Goal: Feedback & Contribution: Submit feedback/report problem

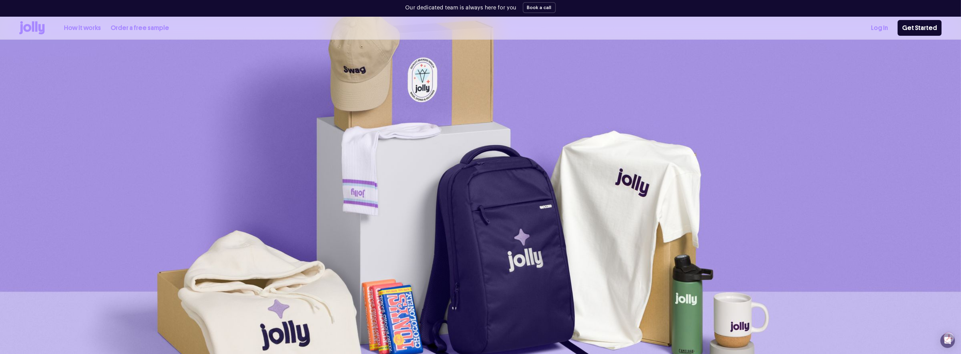
scroll to position [48, 0]
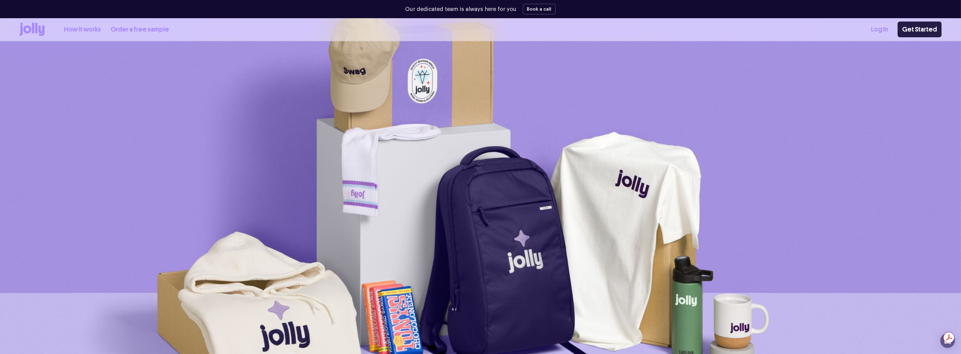
click at [914, 29] on link "Get Started" at bounding box center [920, 30] width 44 height 16
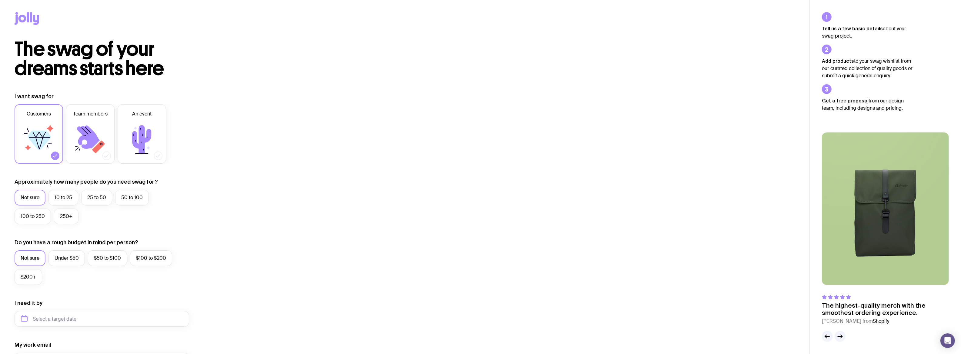
click at [38, 141] on icon at bounding box center [39, 141] width 23 height 20
click at [0, 0] on input "Customers" at bounding box center [0, 0] width 0 height 0
click at [38, 141] on icon at bounding box center [39, 141] width 23 height 20
click at [0, 0] on input "Customers" at bounding box center [0, 0] width 0 height 0
click at [92, 195] on label "25 to 50" at bounding box center [96, 198] width 31 height 16
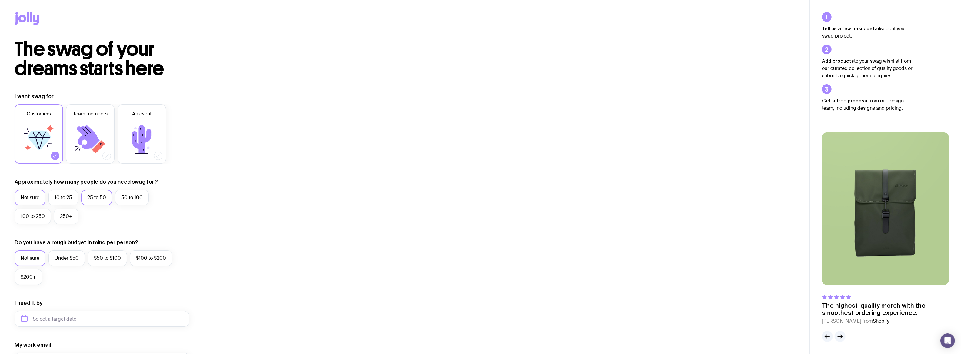
click at [0, 0] on input "25 to 50" at bounding box center [0, 0] width 0 height 0
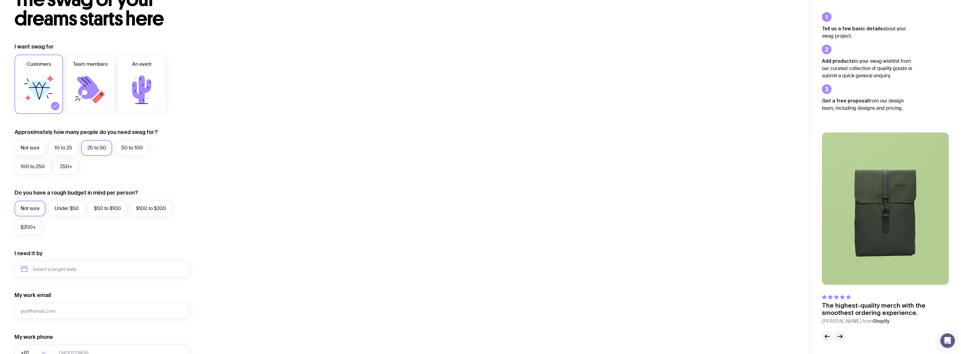
scroll to position [60, 0]
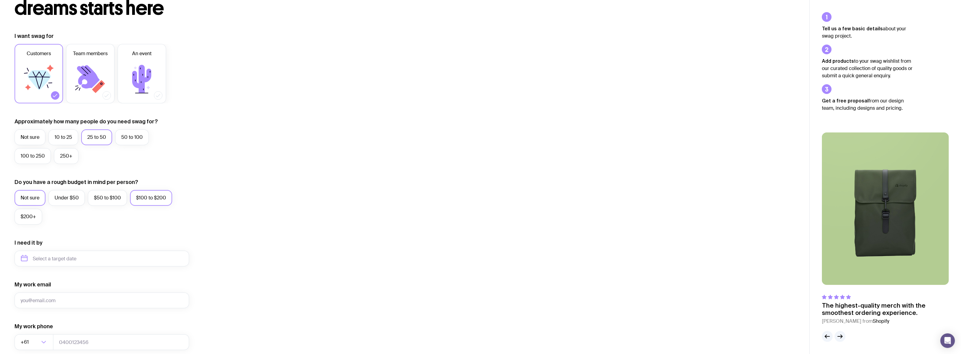
click at [156, 200] on label "$100 to $200" at bounding box center [151, 198] width 42 height 16
click at [0, 0] on input "$100 to $200" at bounding box center [0, 0] width 0 height 0
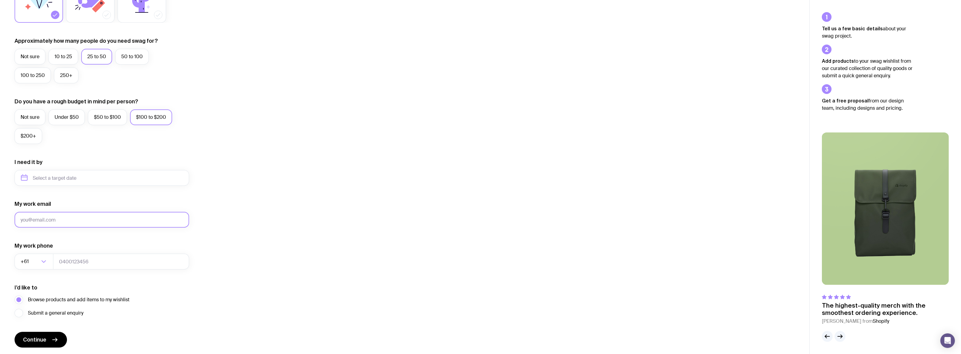
scroll to position [161, 0]
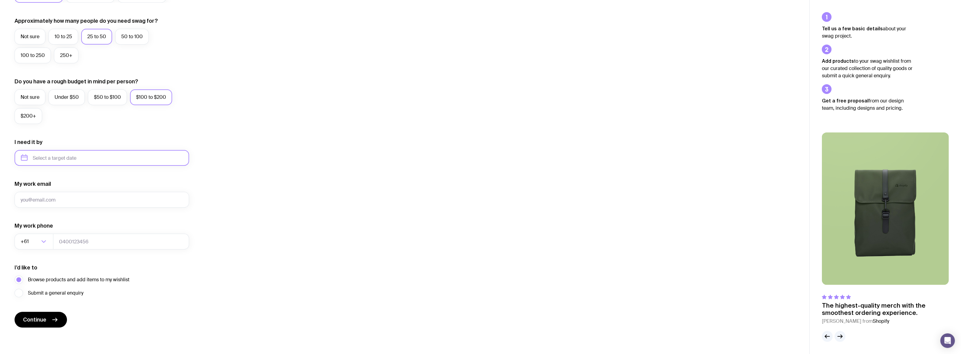
click at [103, 162] on input "text" at bounding box center [102, 158] width 175 height 16
click at [28, 231] on button "Oct" at bounding box center [29, 232] width 22 height 12
type input "[DATE]"
click at [68, 201] on input "My work email" at bounding box center [102, 200] width 175 height 16
type input "[EMAIL_ADDRESS][DOMAIN_NAME]"
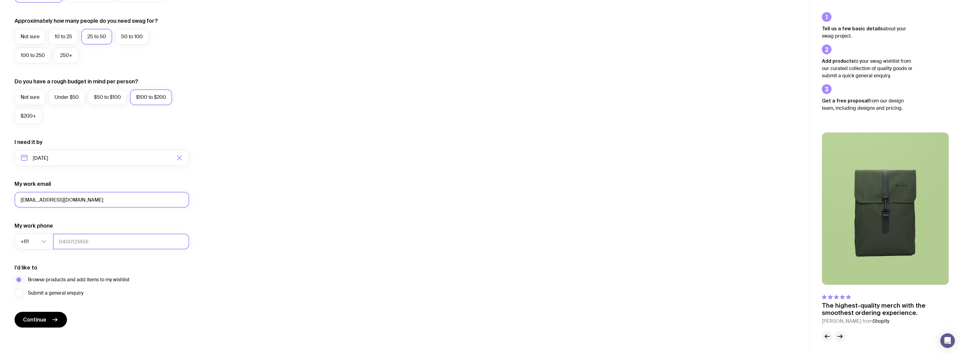
type input "0459597777"
click at [44, 320] on span "Continue" at bounding box center [34, 319] width 23 height 7
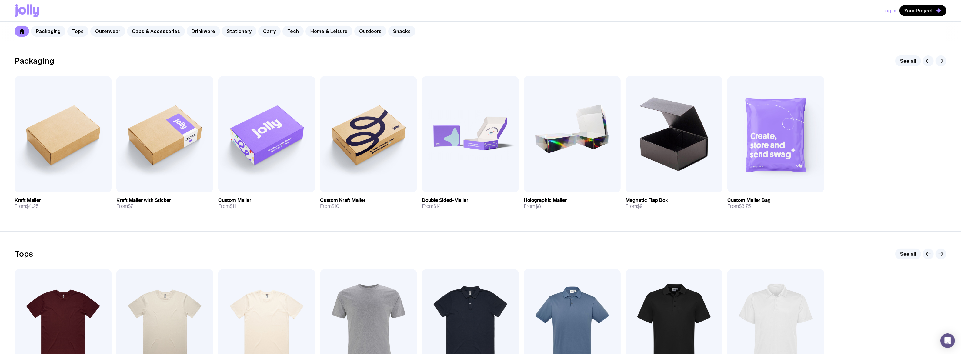
scroll to position [91, 0]
drag, startPoint x: 166, startPoint y: 181, endPoint x: 182, endPoint y: 164, distance: 23.4
click at [182, 164] on img at bounding box center [164, 133] width 97 height 116
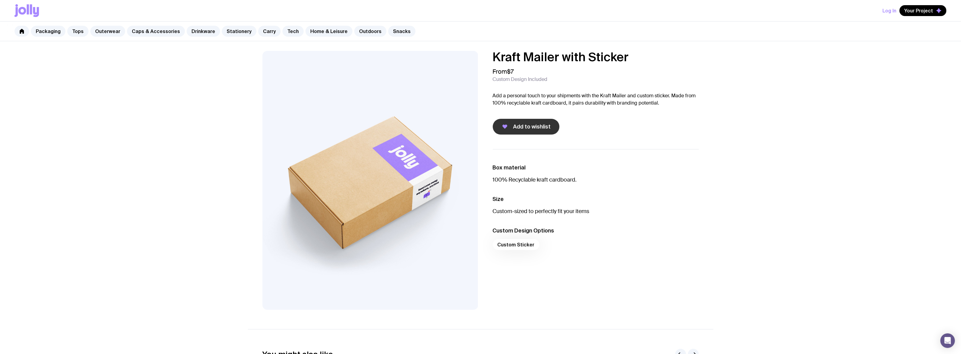
click at [509, 126] on button "Add to wishlist" at bounding box center [526, 127] width 67 height 16
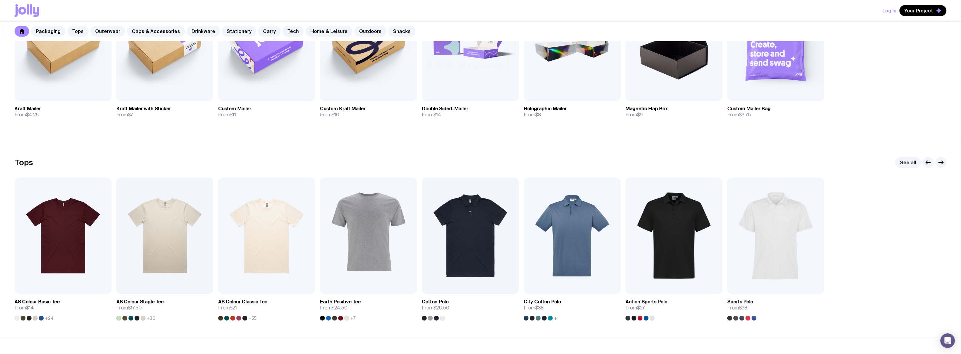
scroll to position [242, 0]
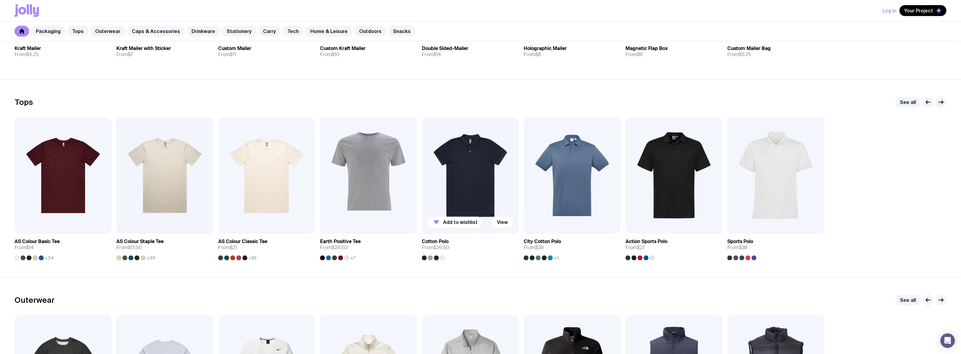
click at [465, 183] on img at bounding box center [470, 175] width 97 height 116
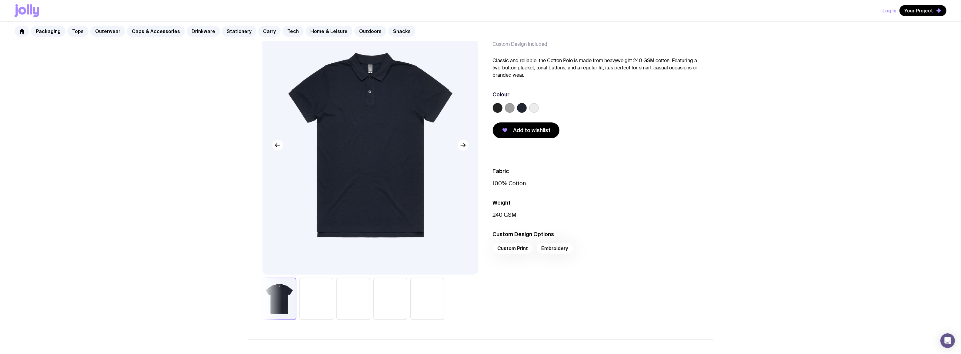
scroll to position [30, 0]
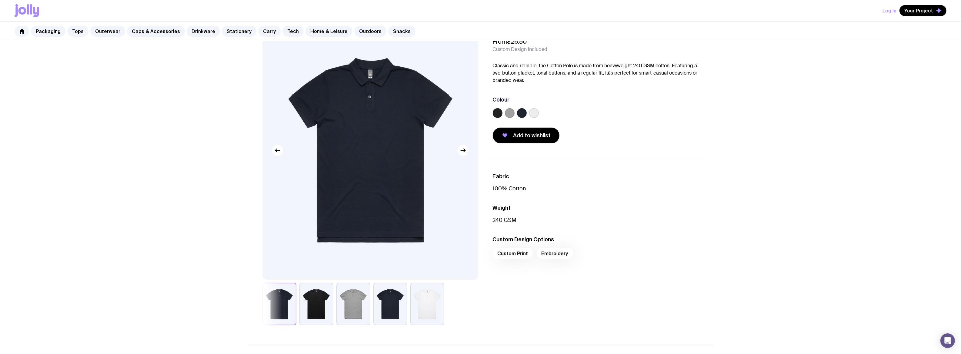
click at [395, 310] on button "button" at bounding box center [390, 304] width 34 height 42
click at [499, 111] on label at bounding box center [498, 113] width 10 height 10
click at [0, 0] on input "radio" at bounding box center [0, 0] width 0 height 0
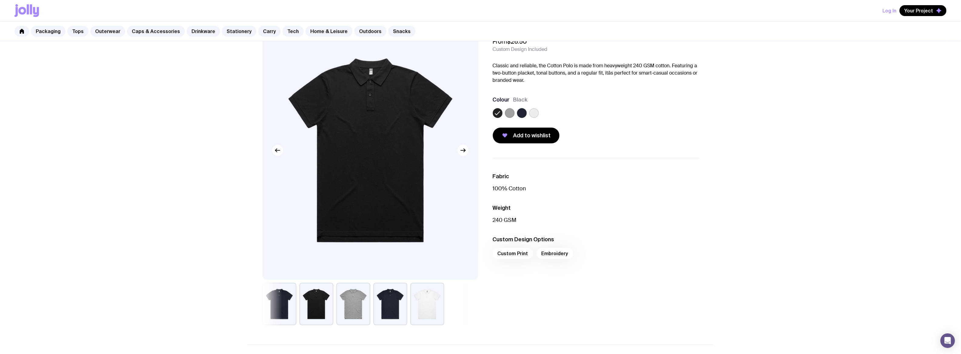
click at [519, 111] on label at bounding box center [522, 113] width 10 height 10
click at [0, 0] on input "radio" at bounding box center [0, 0] width 0 height 0
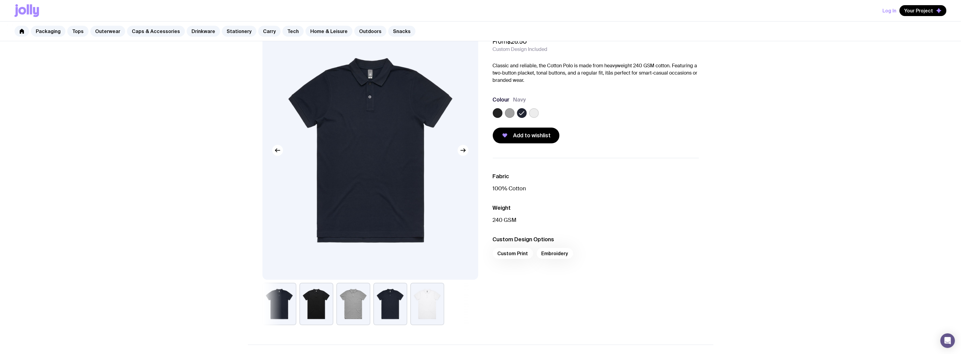
click at [499, 115] on label at bounding box center [498, 113] width 10 height 10
click at [0, 0] on input "radio" at bounding box center [0, 0] width 0 height 0
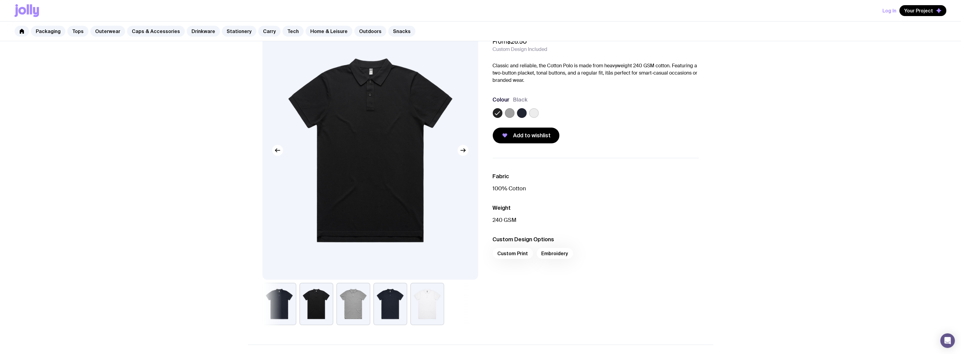
click at [354, 305] on button "button" at bounding box center [353, 304] width 34 height 42
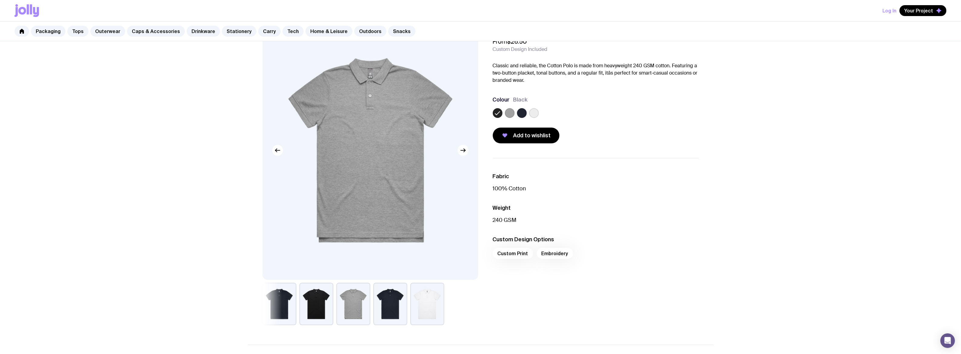
click at [421, 306] on button "button" at bounding box center [427, 304] width 34 height 42
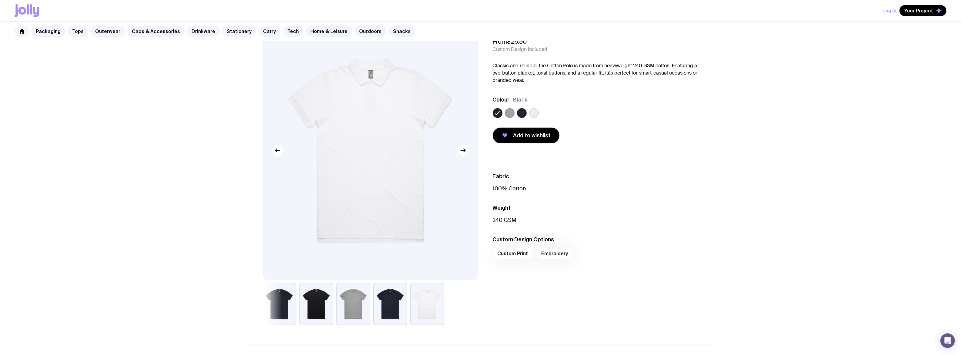
click at [276, 308] on button "button" at bounding box center [279, 304] width 34 height 42
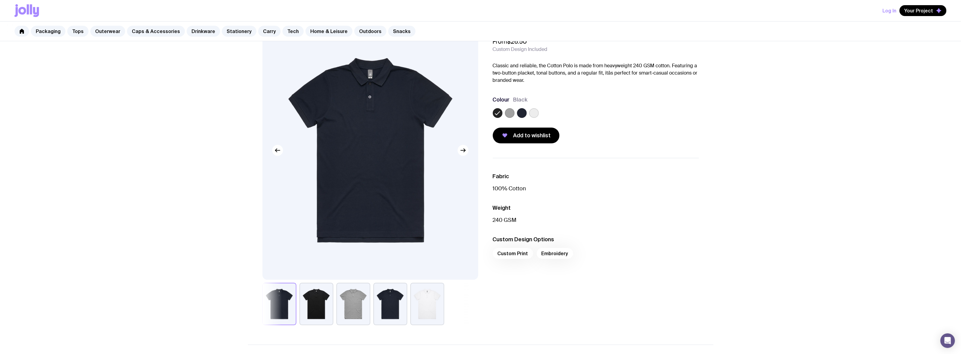
click at [314, 304] on button "button" at bounding box center [316, 304] width 34 height 42
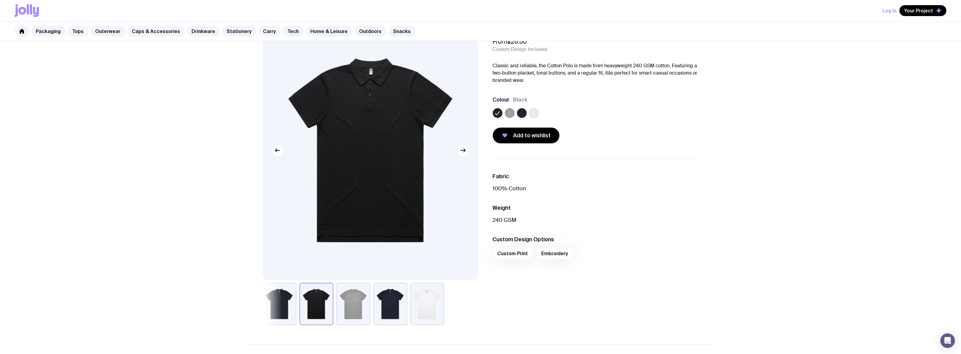
click at [394, 301] on button "button" at bounding box center [390, 304] width 34 height 42
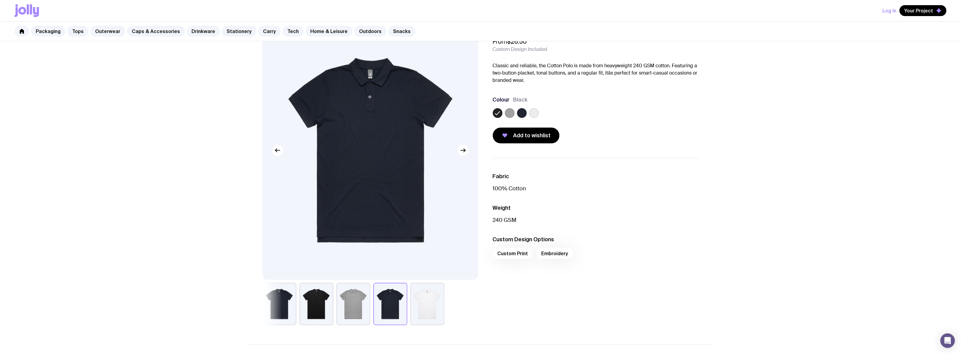
click at [521, 111] on label at bounding box center [522, 113] width 10 height 10
click at [0, 0] on input "radio" at bounding box center [0, 0] width 0 height 0
click at [557, 256] on div "Custom Print Embroidery" at bounding box center [596, 255] width 206 height 15
click at [554, 255] on div "Custom Print Embroidery" at bounding box center [596, 255] width 206 height 15
click at [502, 253] on div "Custom Print Embroidery" at bounding box center [596, 255] width 206 height 15
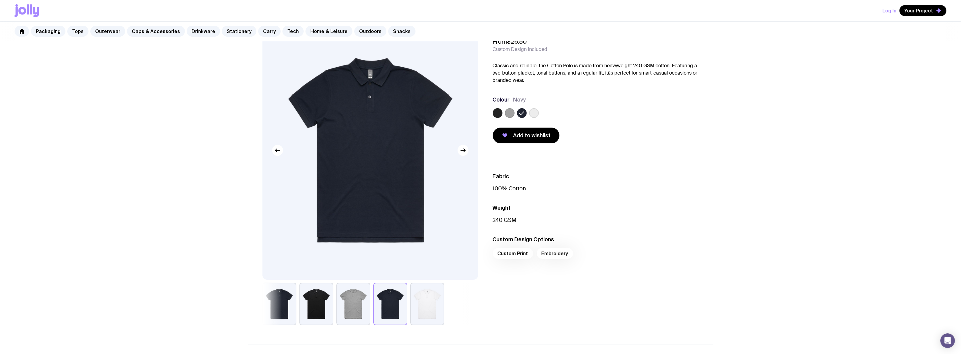
click at [560, 252] on div "Custom Print Embroidery" at bounding box center [596, 255] width 206 height 15
click at [519, 251] on div "Custom Print Embroidery" at bounding box center [596, 255] width 206 height 15
drag, startPoint x: 553, startPoint y: 253, endPoint x: 543, endPoint y: 252, distance: 10.0
click at [552, 254] on div "Custom Print Embroidery" at bounding box center [596, 255] width 206 height 15
click at [515, 253] on div "Custom Print Embroidery" at bounding box center [596, 255] width 206 height 15
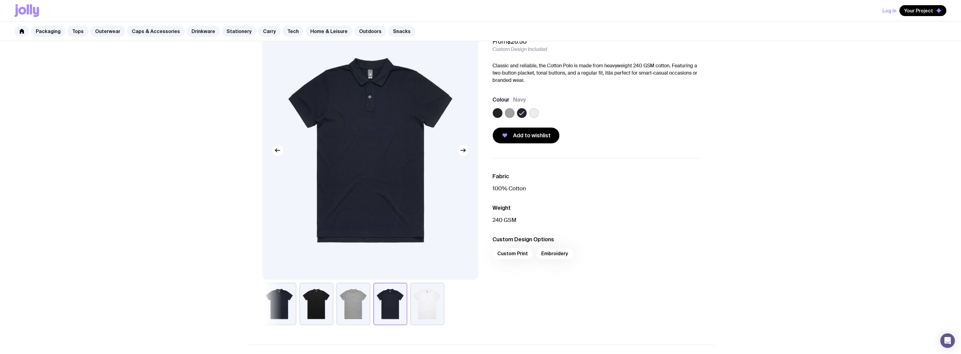
click at [560, 254] on div "Custom Print Embroidery" at bounding box center [596, 255] width 206 height 15
click at [517, 130] on button "Add to wishlist" at bounding box center [526, 136] width 67 height 16
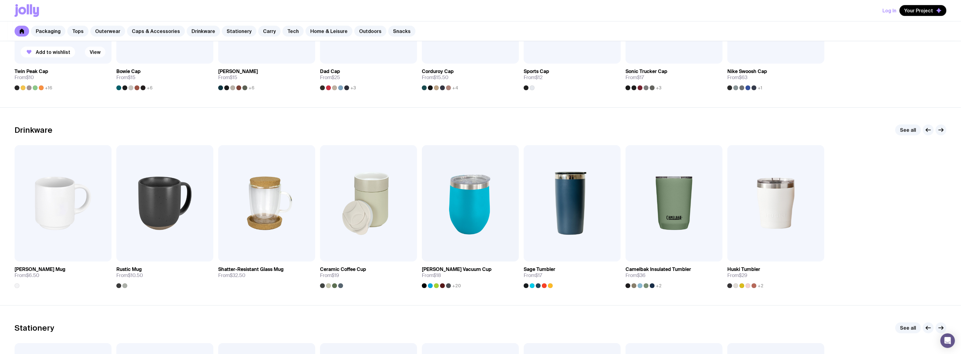
scroll to position [818, 0]
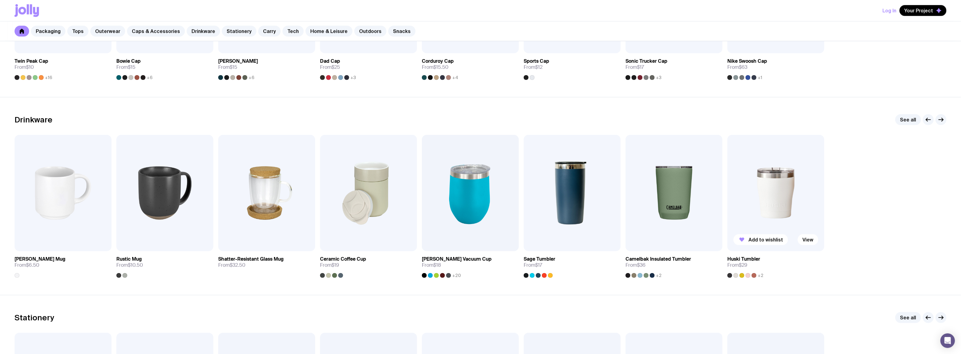
click at [776, 220] on img at bounding box center [775, 193] width 97 height 116
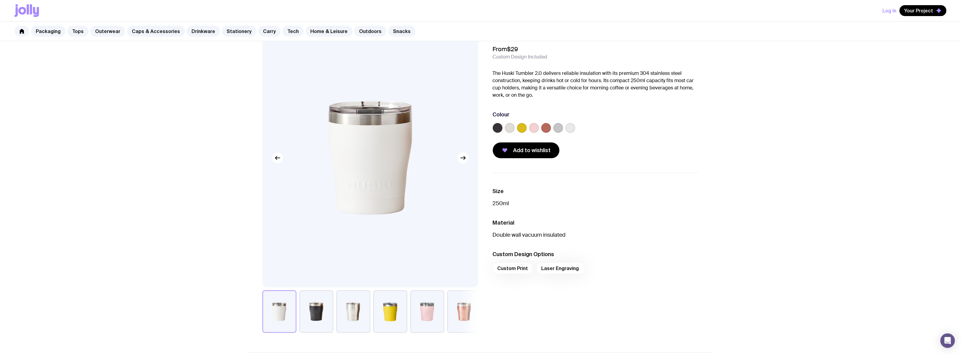
scroll to position [30, 0]
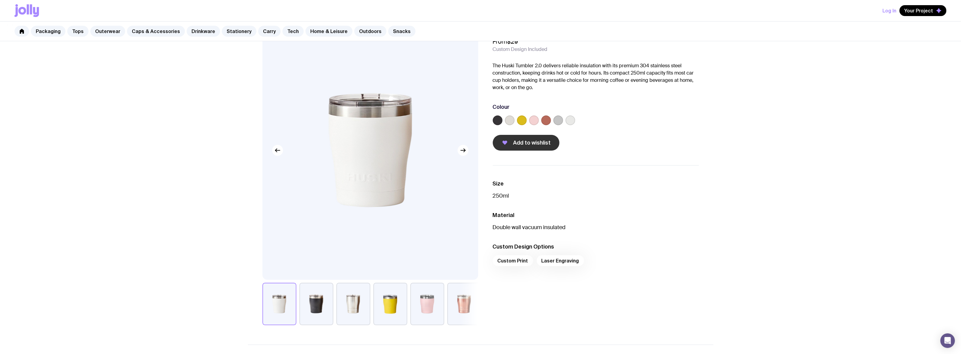
click at [519, 146] on button "Add to wishlist" at bounding box center [526, 143] width 67 height 16
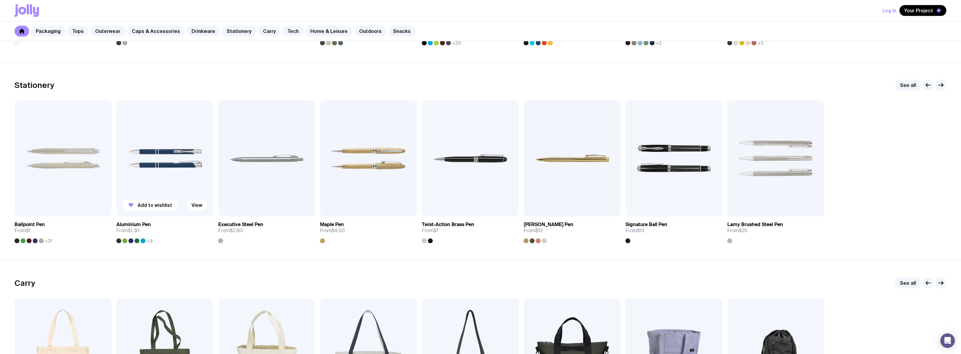
scroll to position [1057, 0]
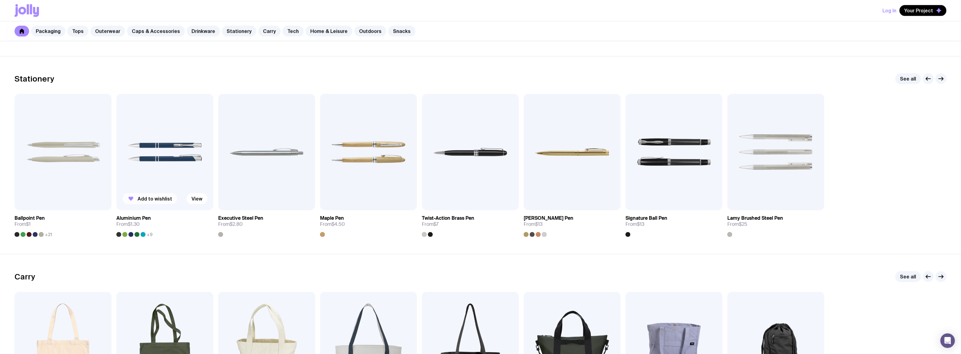
click at [154, 199] on span "Add to wishlist" at bounding box center [155, 199] width 35 height 6
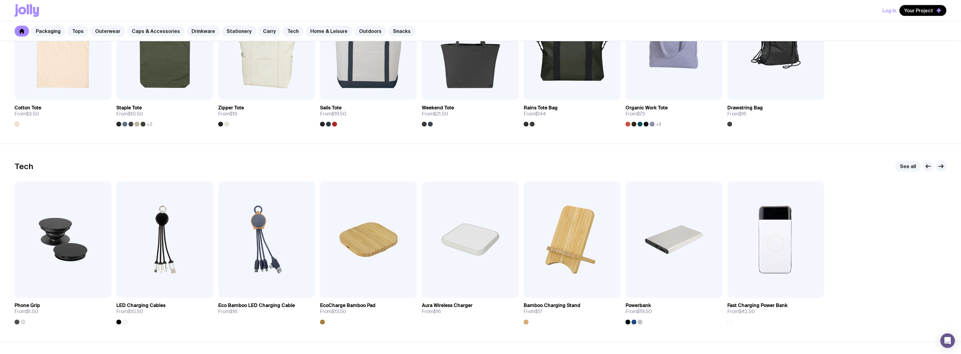
scroll to position [1391, 0]
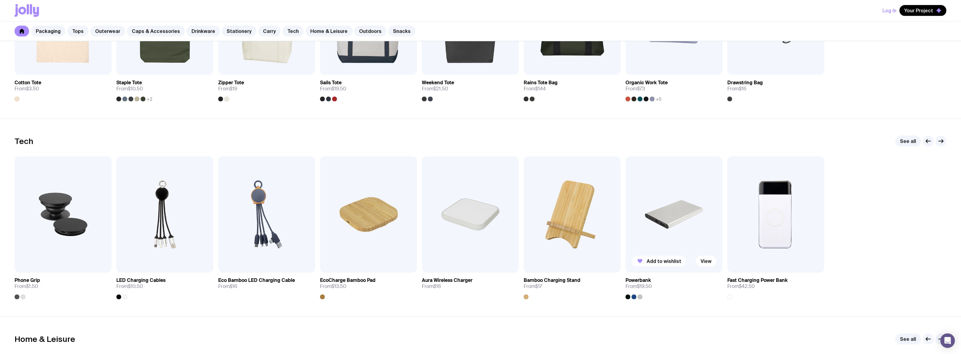
click at [657, 261] on span "Add to wishlist" at bounding box center [664, 261] width 35 height 6
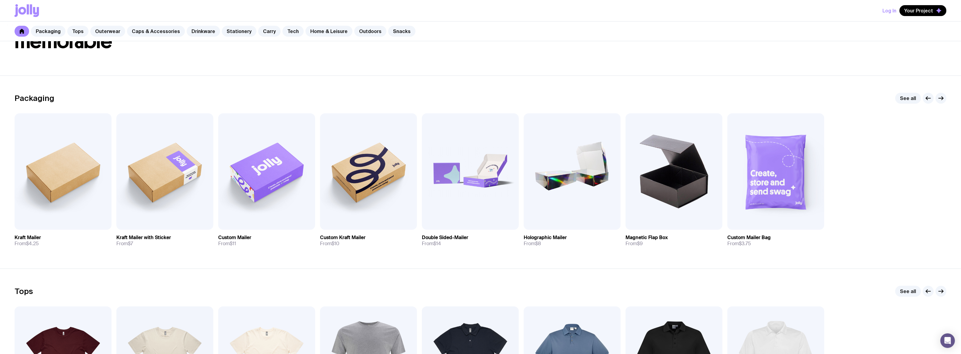
scroll to position [42, 0]
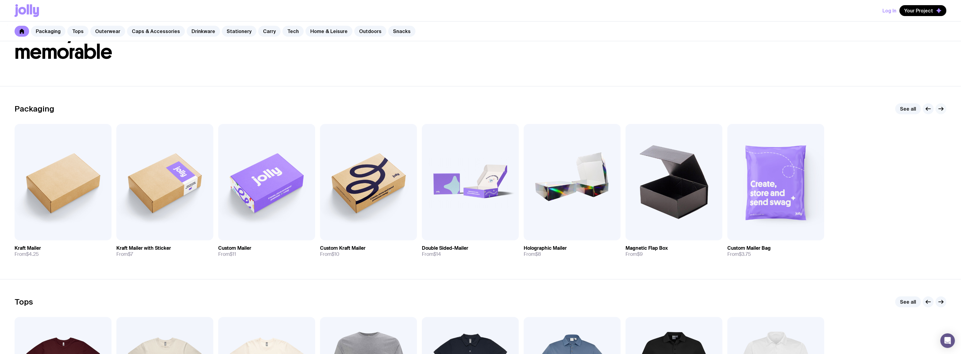
click at [944, 109] on icon "button" at bounding box center [940, 108] width 7 height 7
click at [943, 109] on icon "button" at bounding box center [940, 108] width 7 height 7
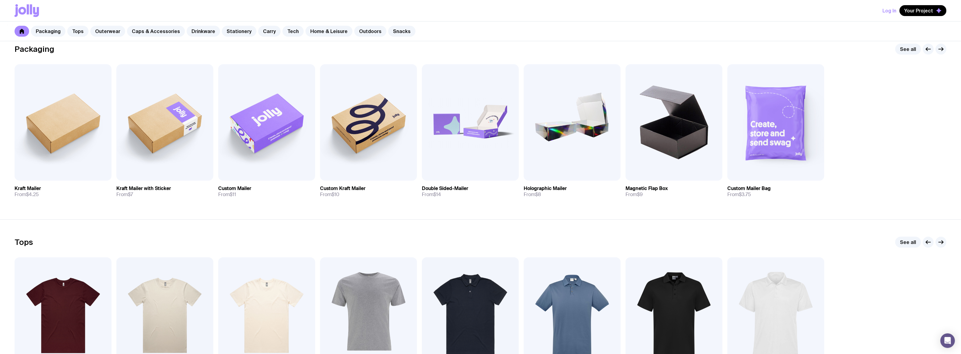
scroll to position [133, 0]
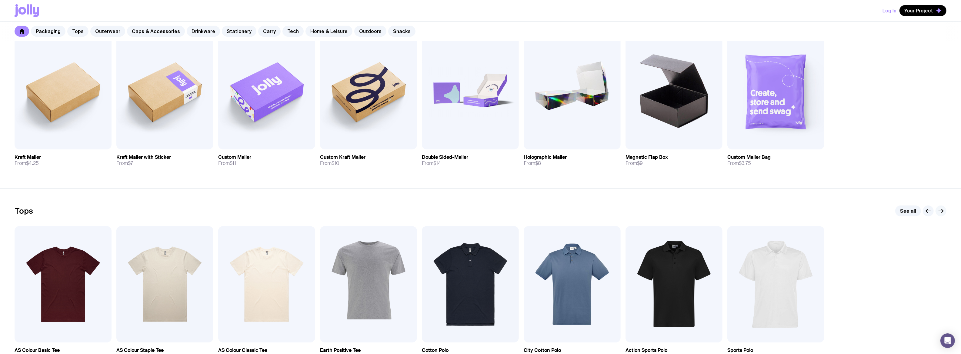
click at [941, 209] on icon "button" at bounding box center [940, 210] width 7 height 7
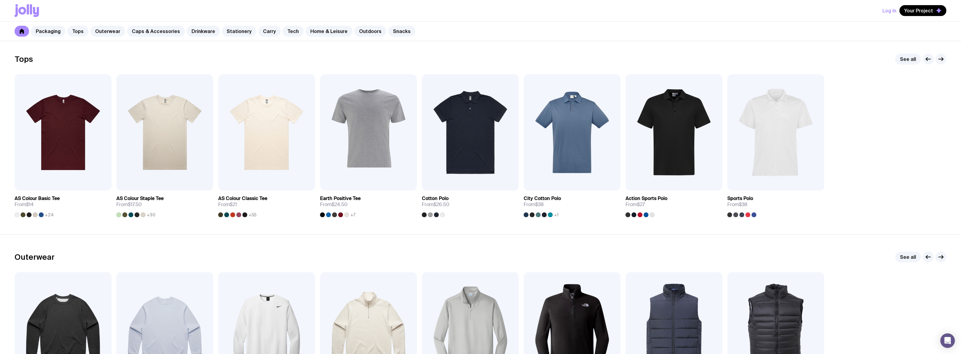
scroll to position [315, 0]
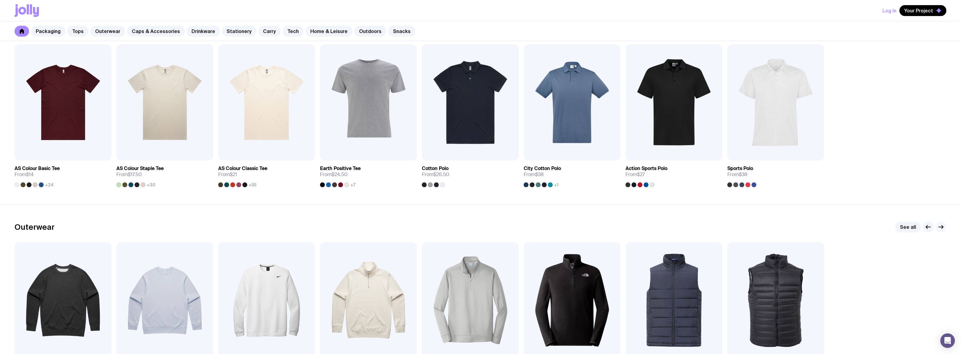
click at [941, 228] on icon "button" at bounding box center [940, 226] width 7 height 7
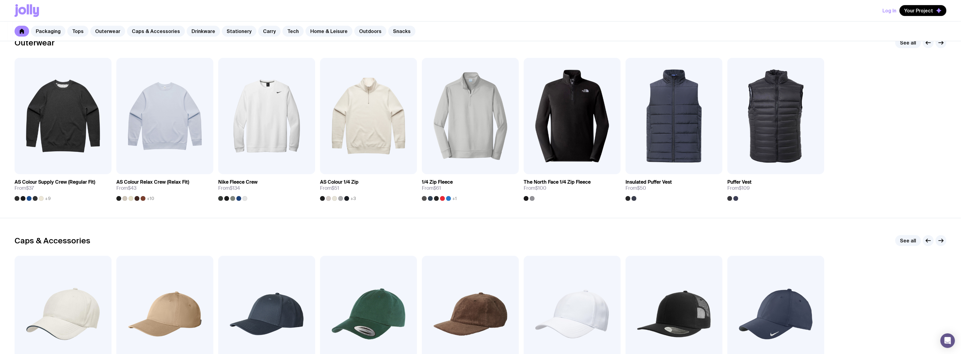
scroll to position [527, 0]
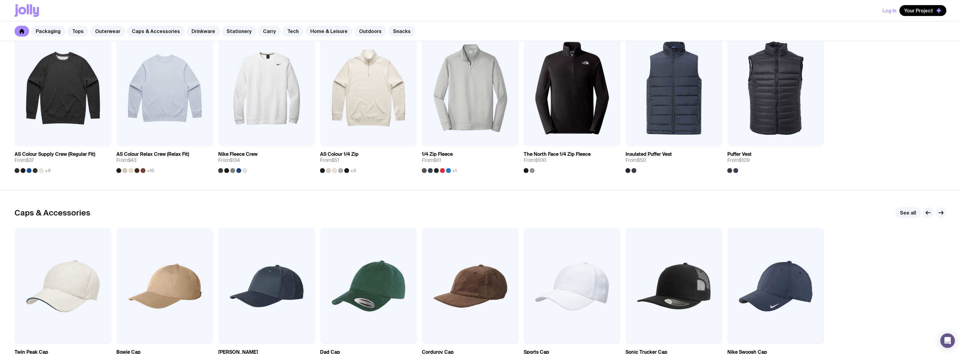
click at [941, 212] on icon "button" at bounding box center [940, 212] width 7 height 7
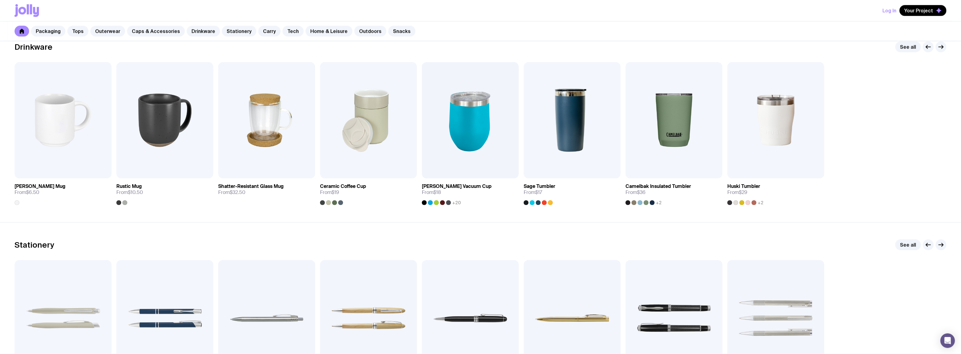
scroll to position [861, 0]
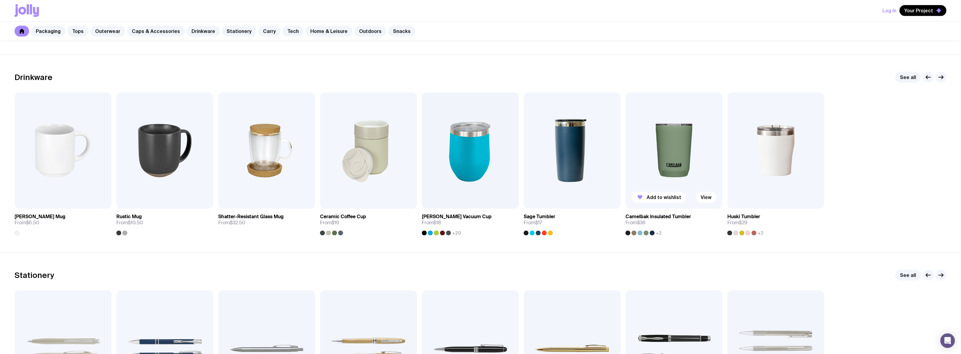
click at [672, 160] on img at bounding box center [674, 150] width 97 height 116
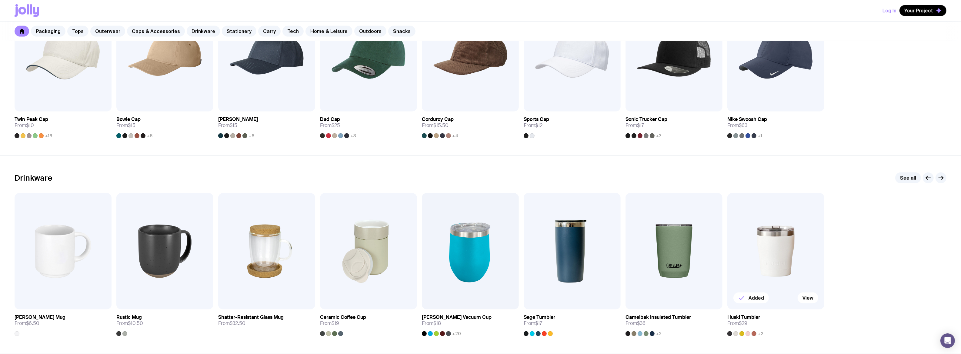
scroll to position [788, 0]
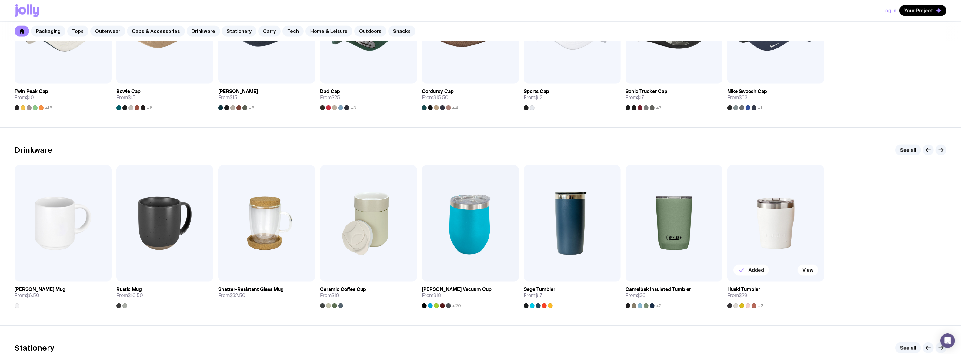
click at [773, 224] on img at bounding box center [775, 223] width 97 height 116
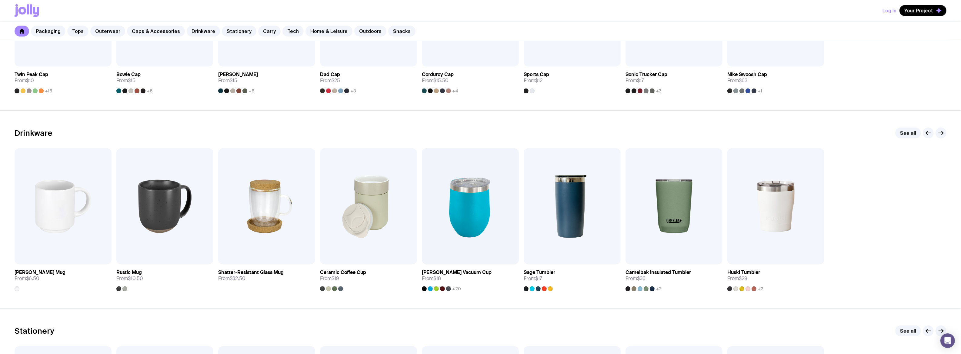
scroll to position [849, 0]
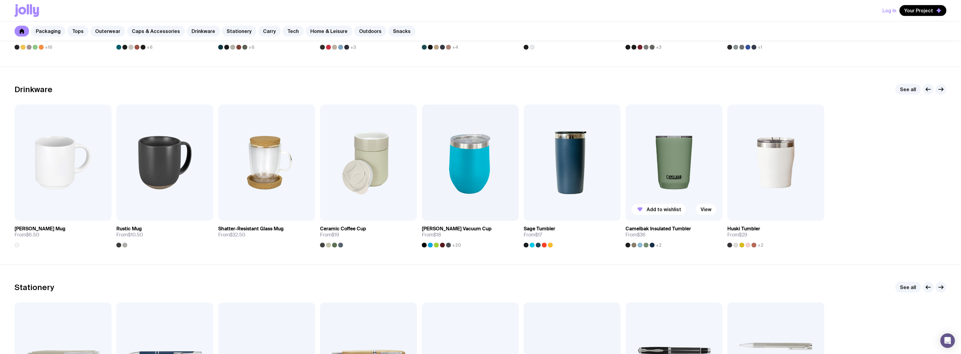
click at [667, 188] on img at bounding box center [674, 163] width 97 height 116
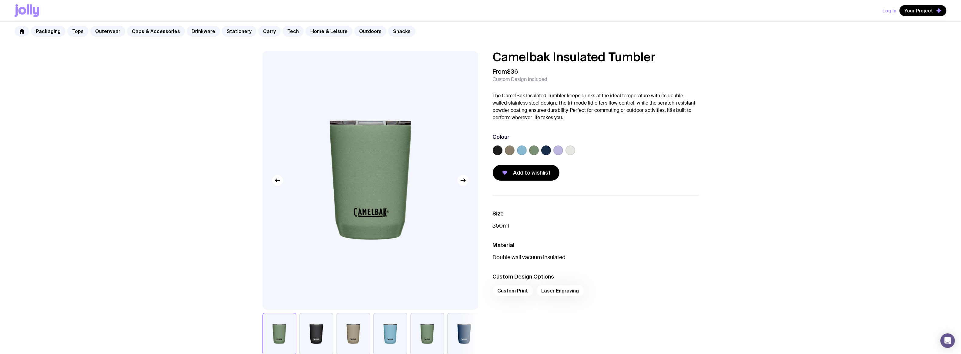
click at [569, 150] on label at bounding box center [571, 150] width 10 height 10
click at [0, 0] on input "radio" at bounding box center [0, 0] width 0 height 0
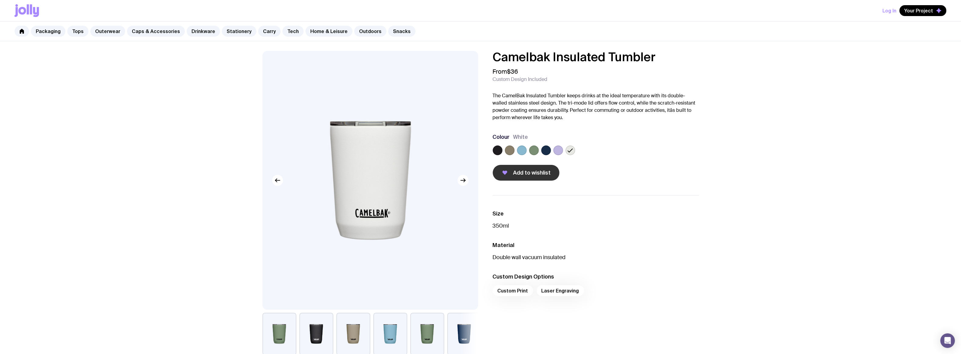
click at [544, 174] on span "Add to wishlist" at bounding box center [532, 172] width 38 height 7
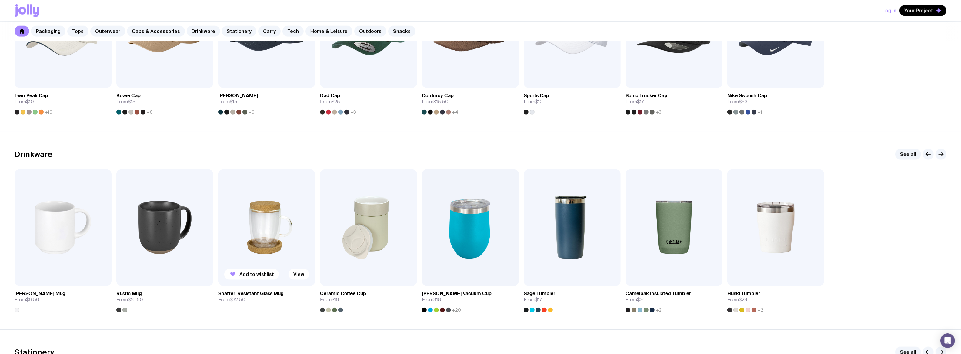
scroll to position [815, 0]
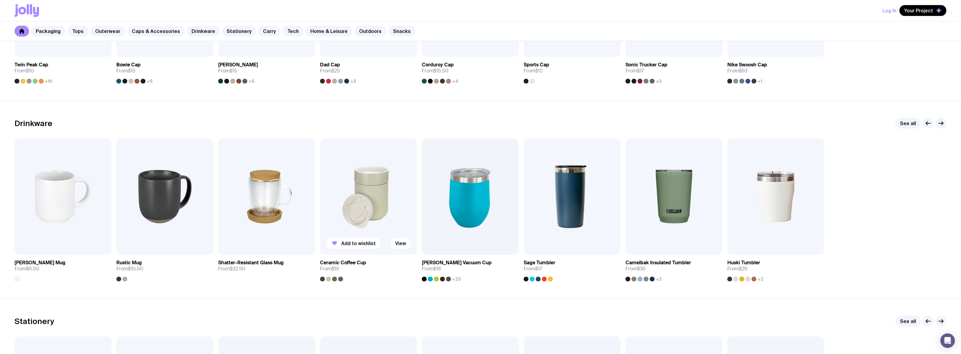
click at [371, 224] on img at bounding box center [368, 197] width 97 height 116
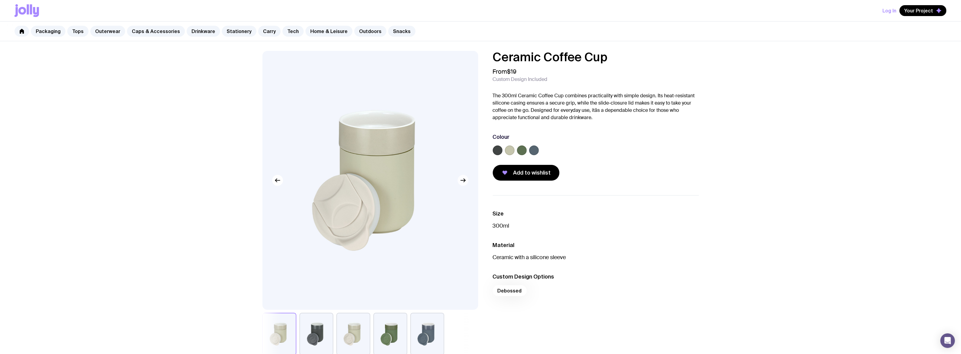
click at [463, 178] on icon "button" at bounding box center [462, 180] width 7 height 7
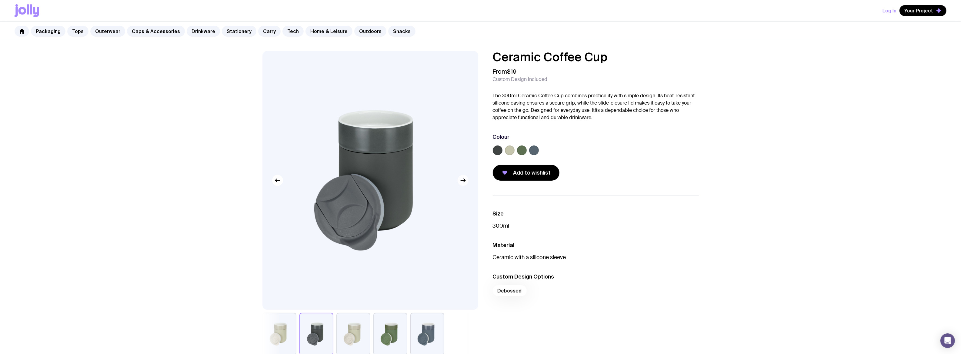
click at [463, 178] on icon "button" at bounding box center [462, 180] width 7 height 7
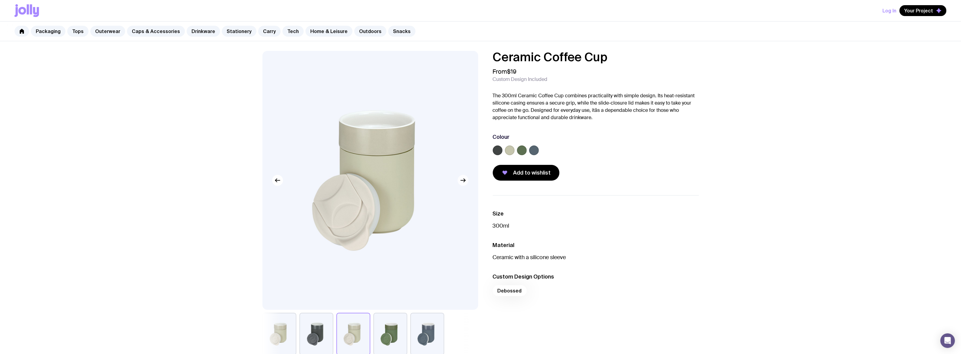
click at [463, 178] on icon "button" at bounding box center [462, 180] width 7 height 7
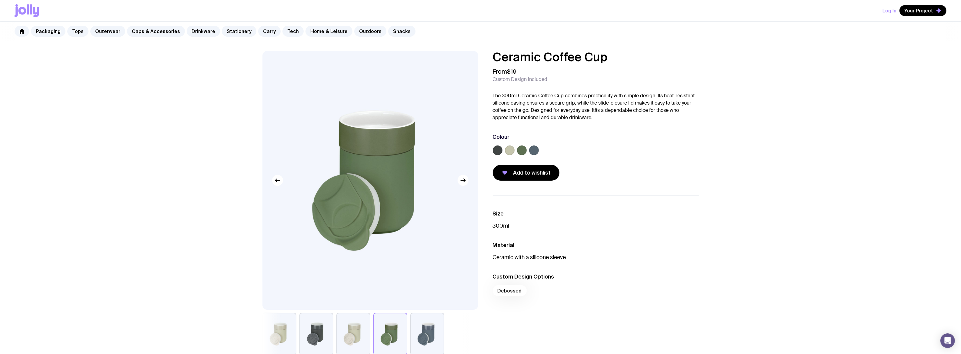
click at [455, 185] on img at bounding box center [370, 180] width 216 height 259
click at [462, 182] on icon "button" at bounding box center [462, 180] width 7 height 7
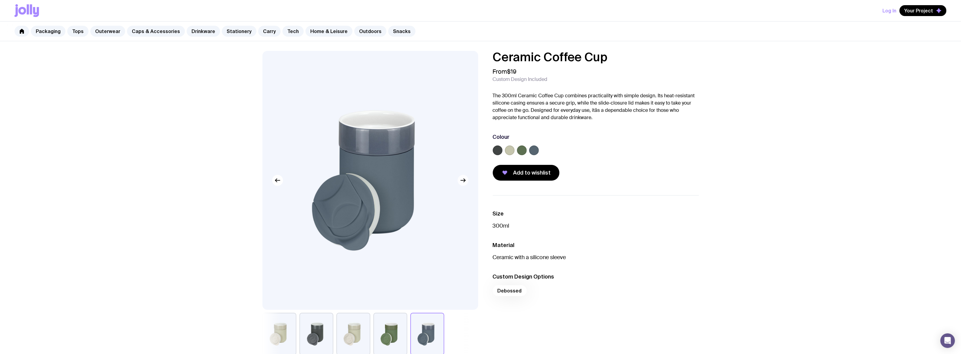
click at [462, 182] on icon "button" at bounding box center [462, 180] width 7 height 7
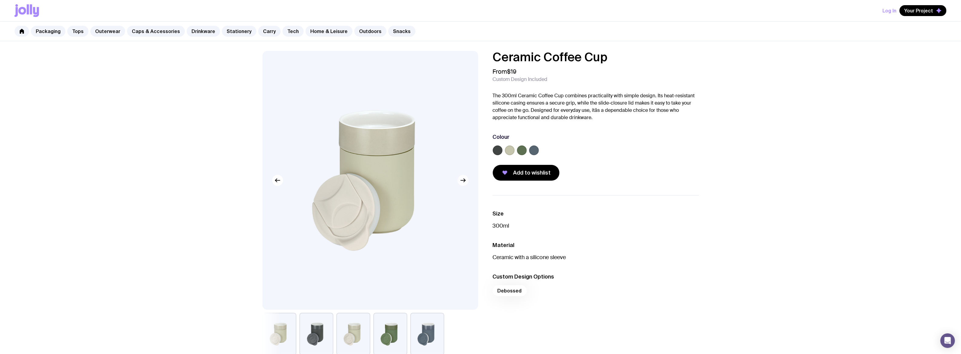
click at [464, 183] on icon "button" at bounding box center [462, 180] width 7 height 7
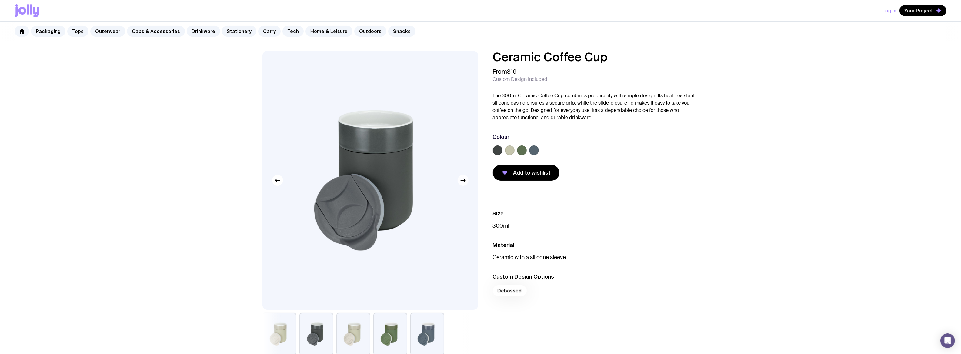
click at [464, 183] on icon "button" at bounding box center [462, 180] width 7 height 7
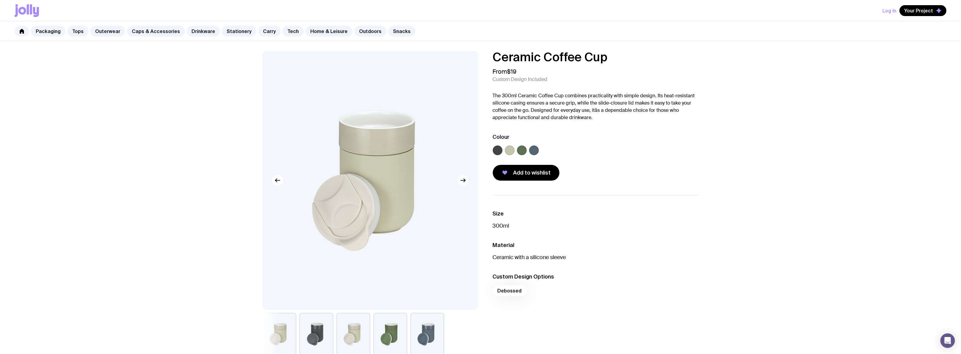
click at [464, 183] on icon "button" at bounding box center [462, 180] width 7 height 7
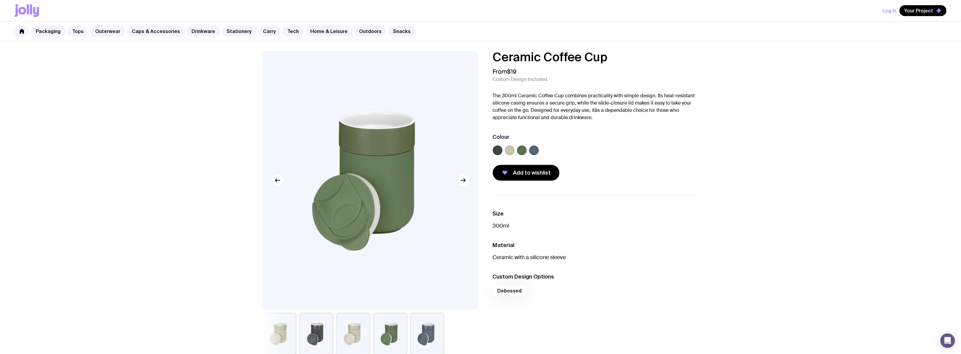
click at [511, 148] on label at bounding box center [510, 150] width 10 height 10
click at [0, 0] on input "radio" at bounding box center [0, 0] width 0 height 0
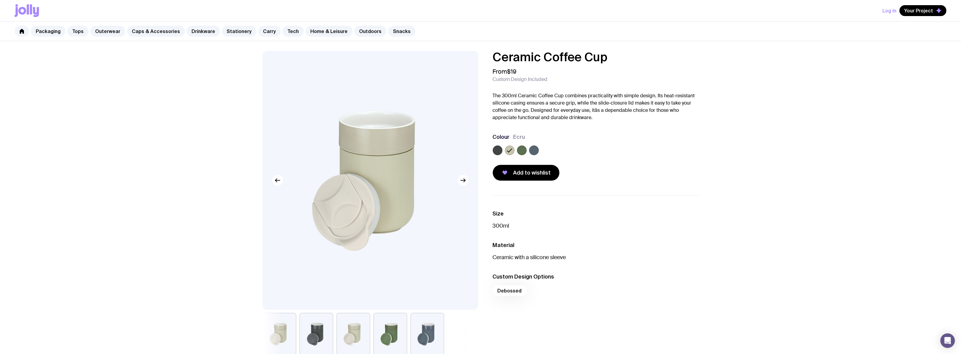
click at [499, 152] on label at bounding box center [498, 150] width 10 height 10
click at [0, 0] on input "radio" at bounding box center [0, 0] width 0 height 0
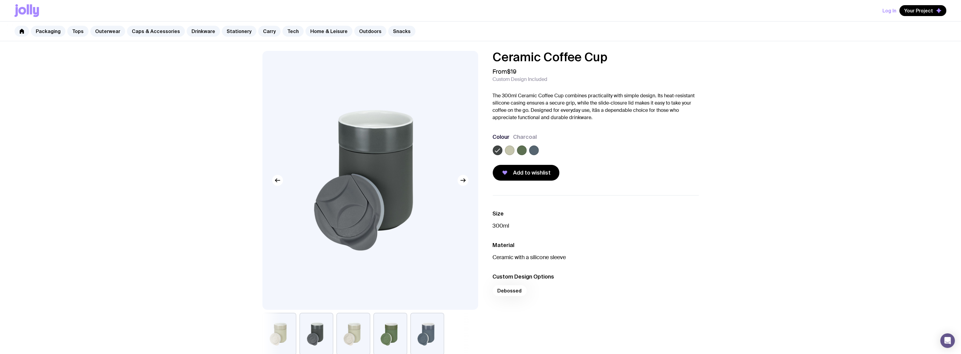
click at [510, 151] on label at bounding box center [510, 150] width 10 height 10
click at [0, 0] on input "radio" at bounding box center [0, 0] width 0 height 0
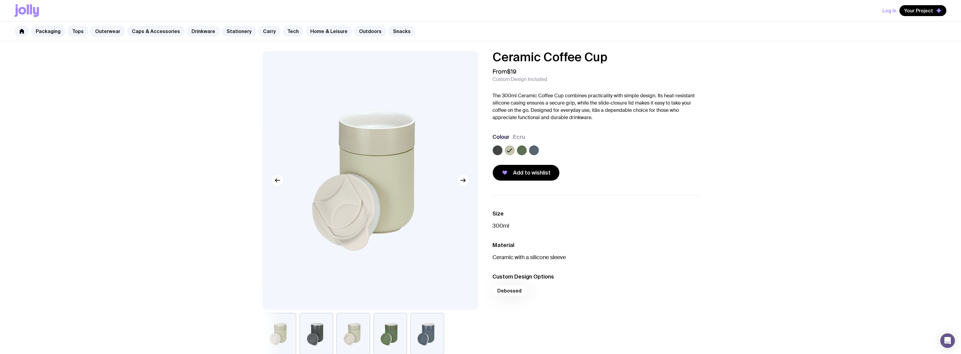
click at [510, 151] on icon at bounding box center [509, 150] width 7 height 7
click at [0, 0] on input "radio" at bounding box center [0, 0] width 0 height 0
click at [500, 151] on label at bounding box center [498, 150] width 10 height 10
click at [0, 0] on input "radio" at bounding box center [0, 0] width 0 height 0
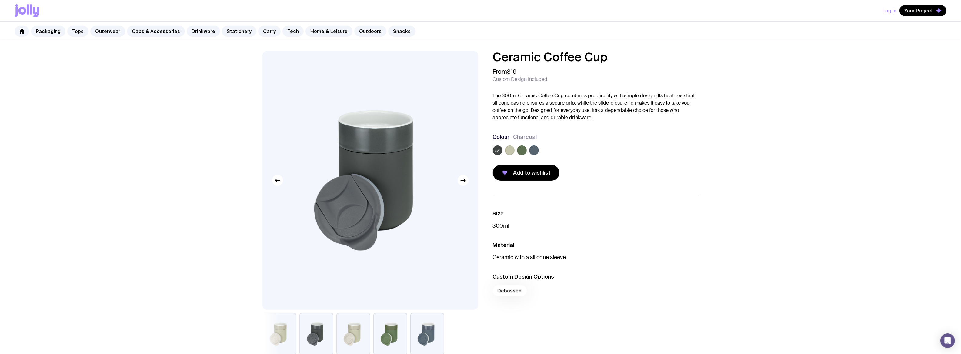
click at [537, 151] on label at bounding box center [534, 150] width 10 height 10
click at [0, 0] on input "radio" at bounding box center [0, 0] width 0 height 0
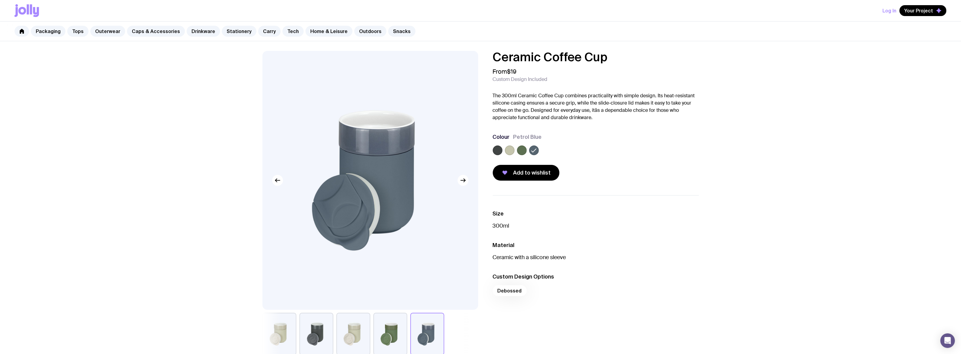
click at [509, 151] on label at bounding box center [510, 150] width 10 height 10
click at [0, 0] on input "radio" at bounding box center [0, 0] width 0 height 0
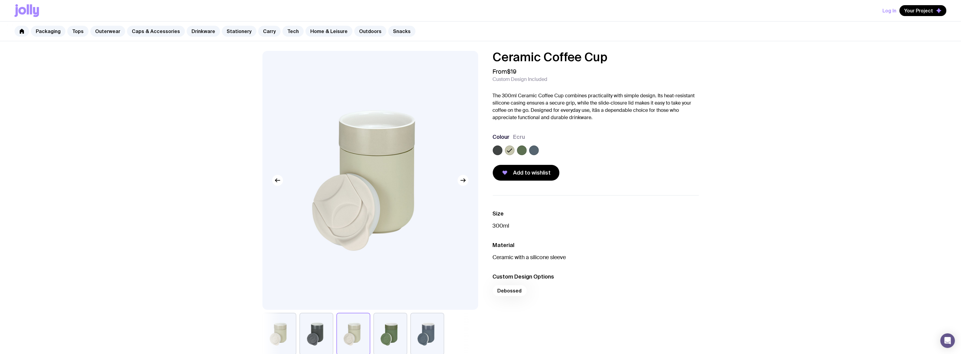
click at [279, 330] on button "button" at bounding box center [279, 334] width 34 height 42
click at [279, 331] on button "button" at bounding box center [279, 334] width 34 height 42
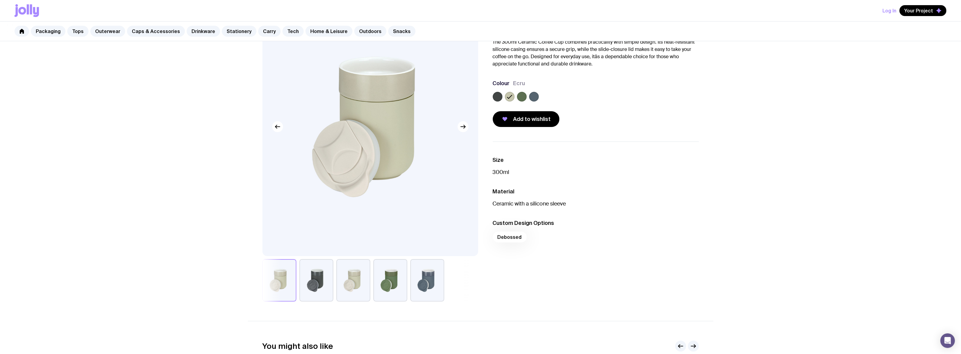
scroll to position [60, 0]
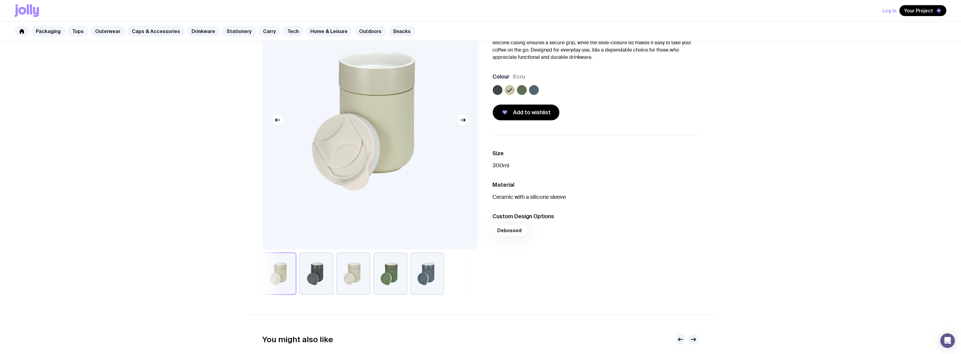
click at [346, 288] on button "button" at bounding box center [353, 273] width 34 height 42
click at [323, 282] on button "button" at bounding box center [316, 273] width 34 height 42
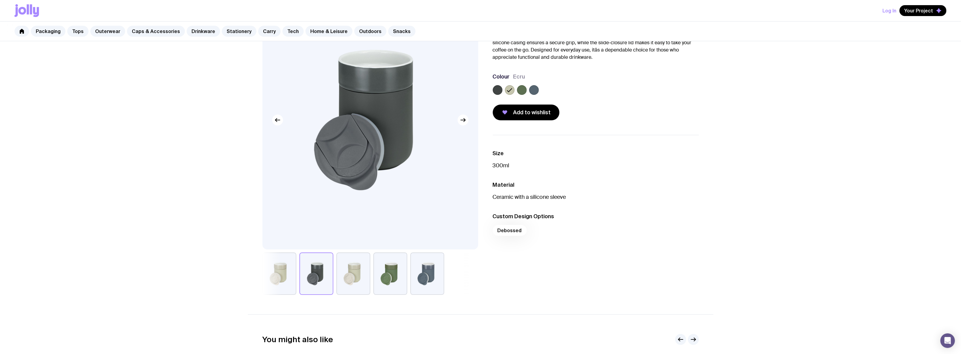
click at [415, 280] on button "button" at bounding box center [427, 273] width 34 height 42
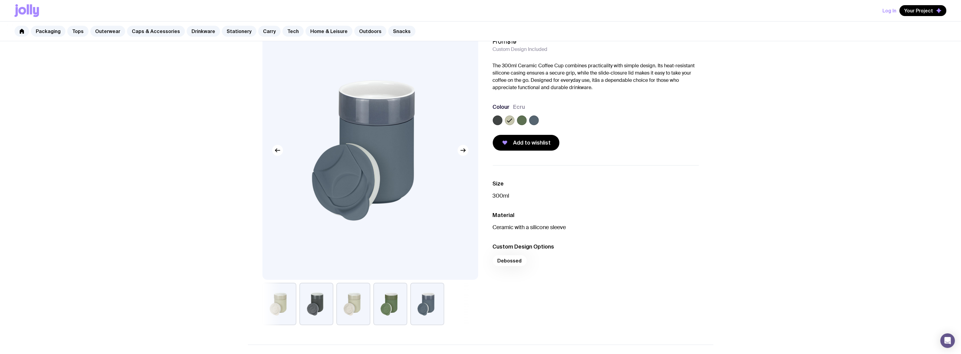
scroll to position [0, 0]
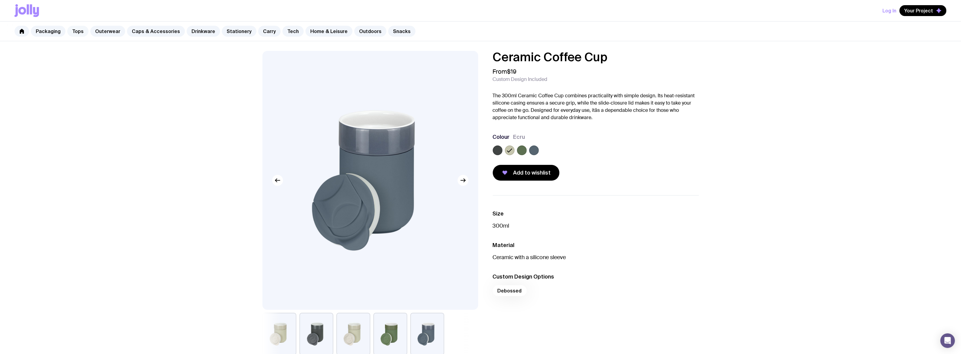
click at [76, 31] on link "Tops" at bounding box center [77, 31] width 21 height 11
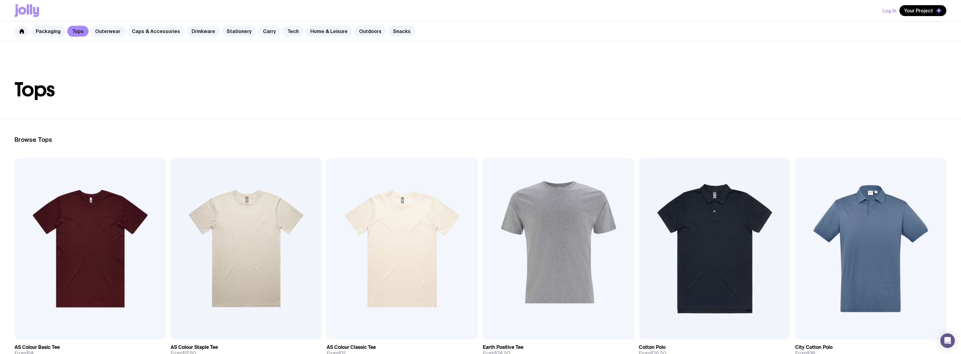
click at [149, 29] on link "Caps & Accessories" at bounding box center [156, 31] width 58 height 11
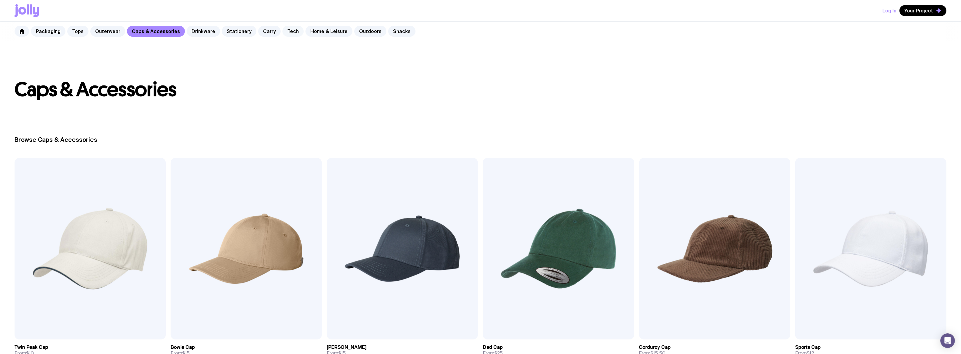
click at [282, 32] on link "Tech" at bounding box center [292, 31] width 21 height 11
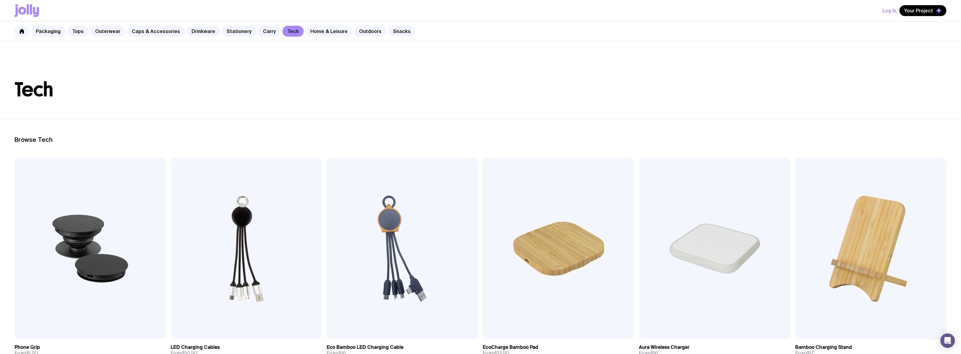
click at [312, 30] on link "Home & Leisure" at bounding box center [329, 31] width 47 height 11
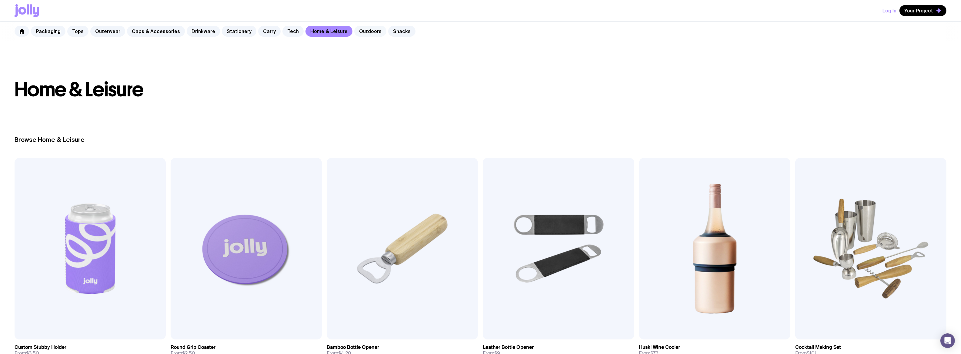
click at [362, 34] on link "Outdoors" at bounding box center [370, 31] width 32 height 11
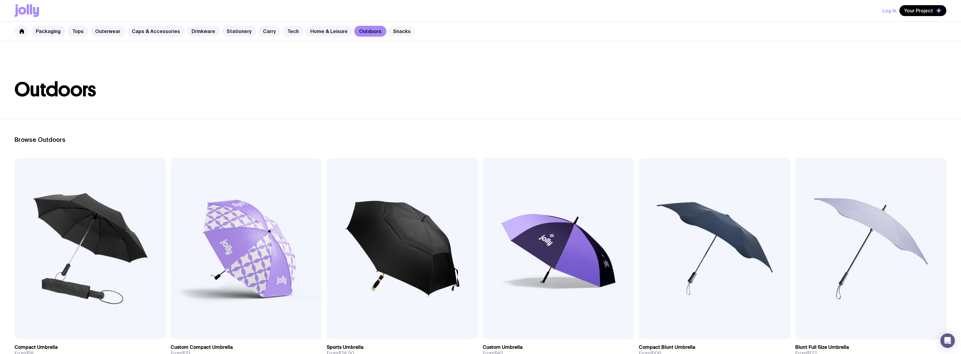
click at [390, 32] on link "Snacks" at bounding box center [401, 31] width 27 height 11
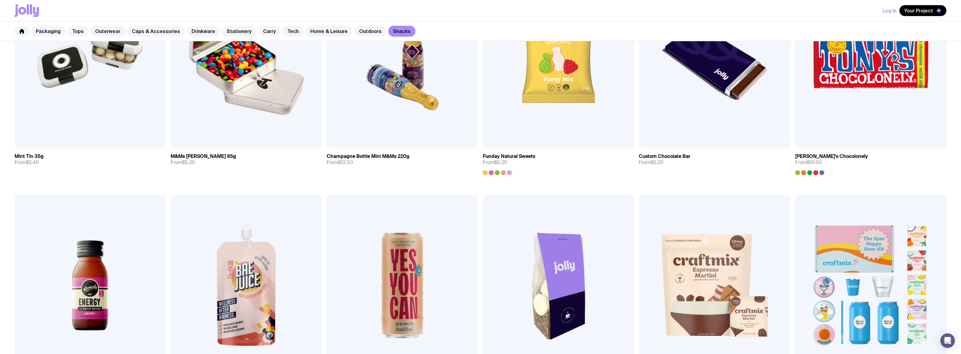
scroll to position [130, 0]
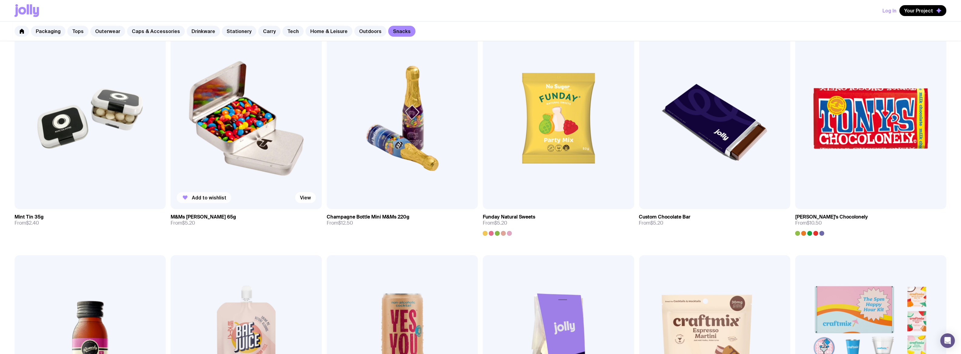
click at [212, 199] on span "Add to wishlist" at bounding box center [209, 198] width 35 height 6
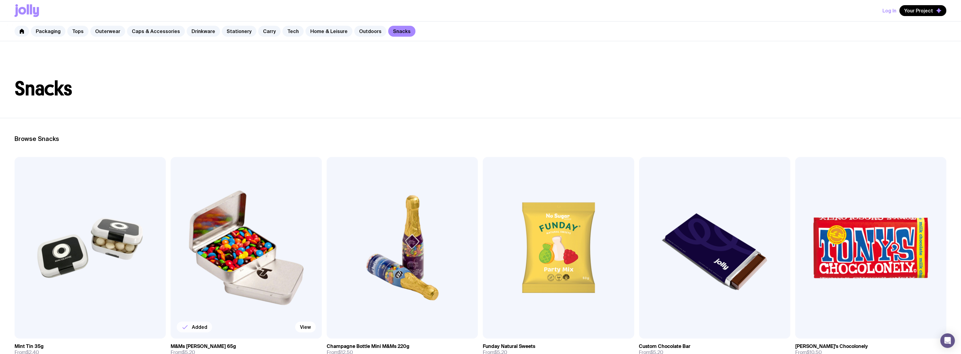
scroll to position [0, 0]
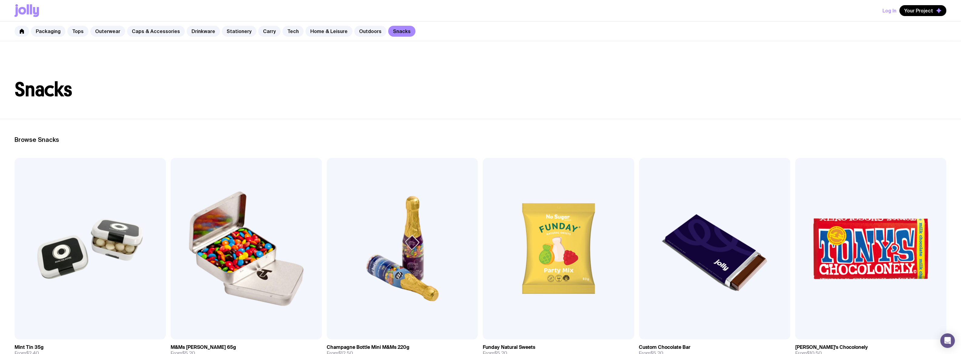
click at [924, 16] on div "Log In Your Project" at bounding box center [481, 10] width 932 height 21
click at [922, 8] on span "Your Project" at bounding box center [918, 11] width 29 height 6
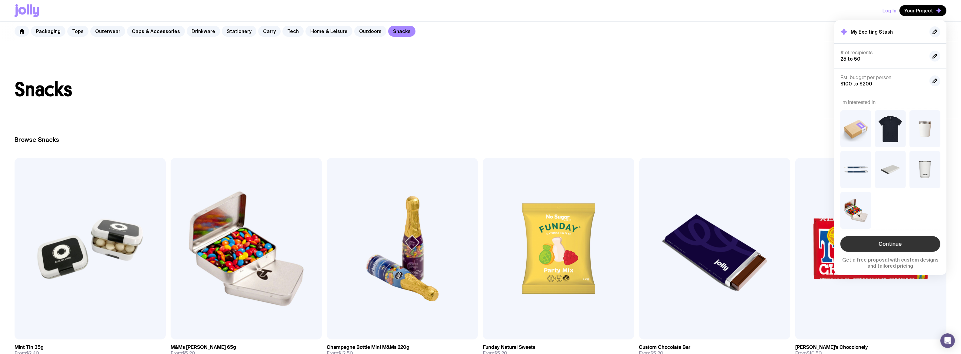
click at [893, 243] on link "Continue" at bounding box center [890, 244] width 100 height 16
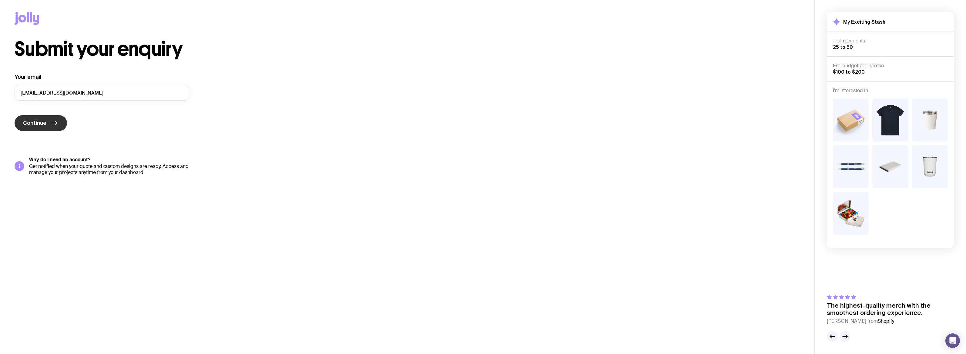
click at [51, 123] on icon "submit" at bounding box center [54, 122] width 7 height 7
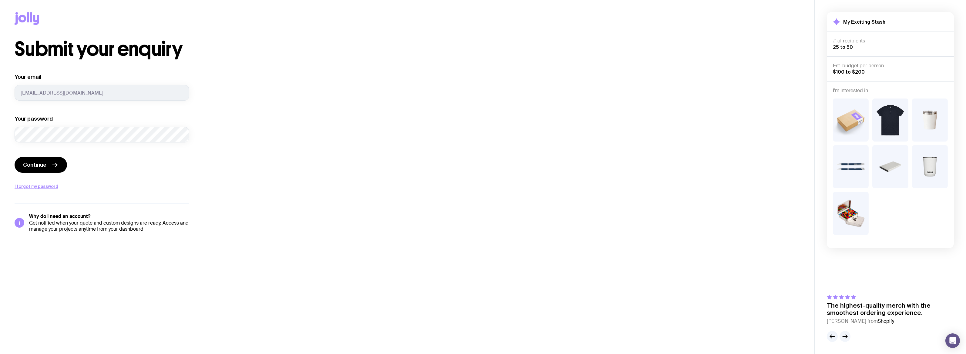
click at [575, 140] on div "Submit your enquiry Your email rakesh@indigitise.com.au Your password Continue …" at bounding box center [407, 135] width 785 height 193
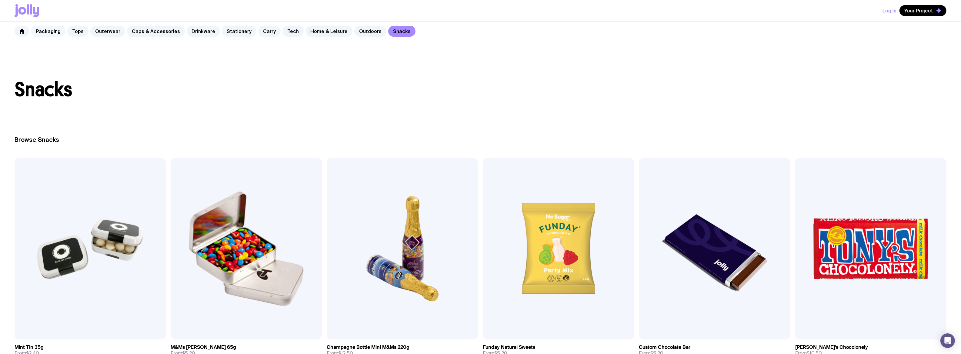
click at [50, 33] on link "Packaging" at bounding box center [48, 31] width 35 height 11
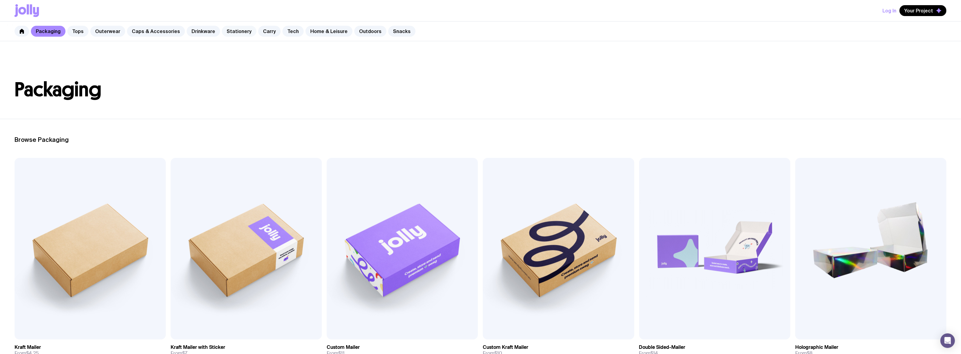
click at [223, 35] on link "Stationery" at bounding box center [239, 31] width 35 height 11
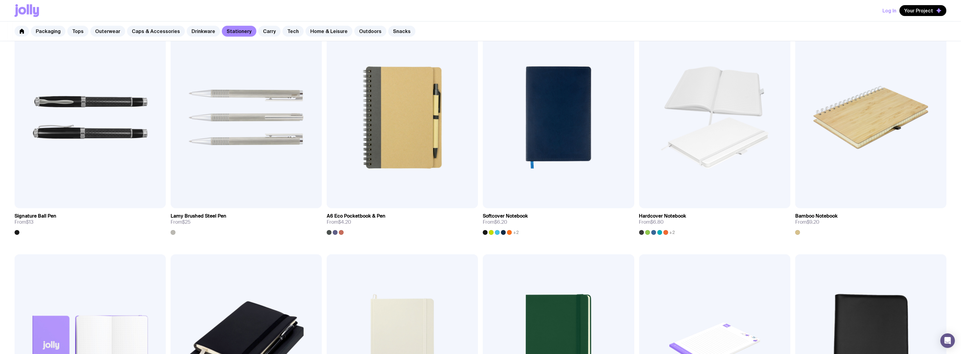
scroll to position [364, 0]
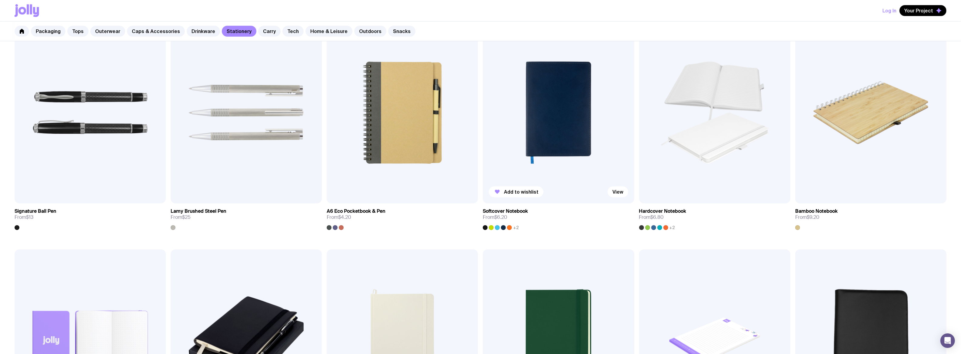
click at [504, 226] on div at bounding box center [503, 227] width 5 height 5
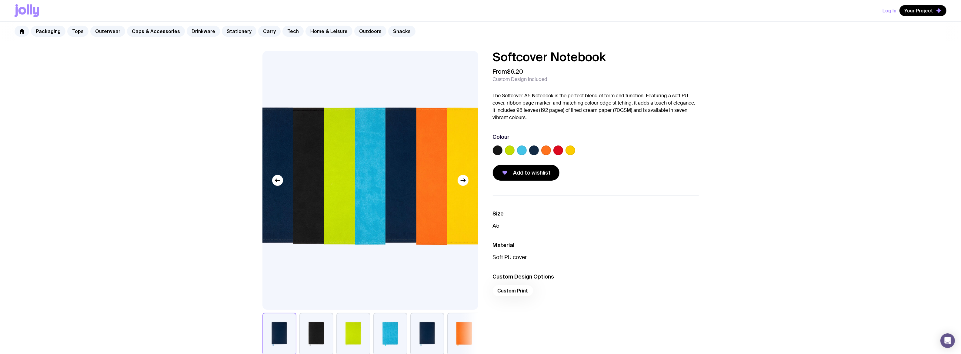
scroll to position [30, 0]
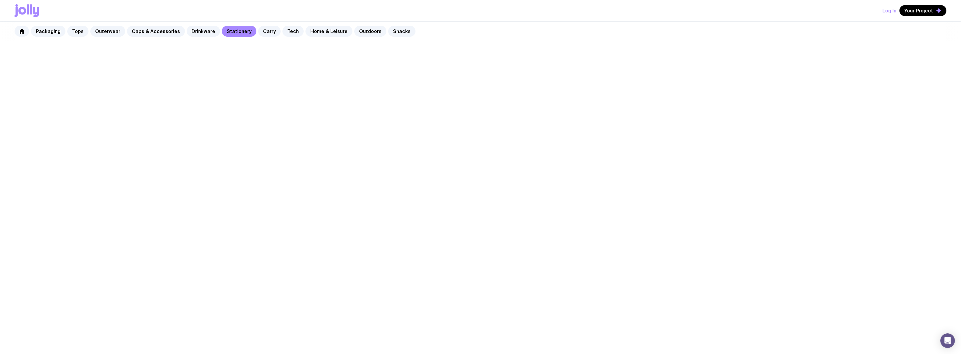
scroll to position [299, 0]
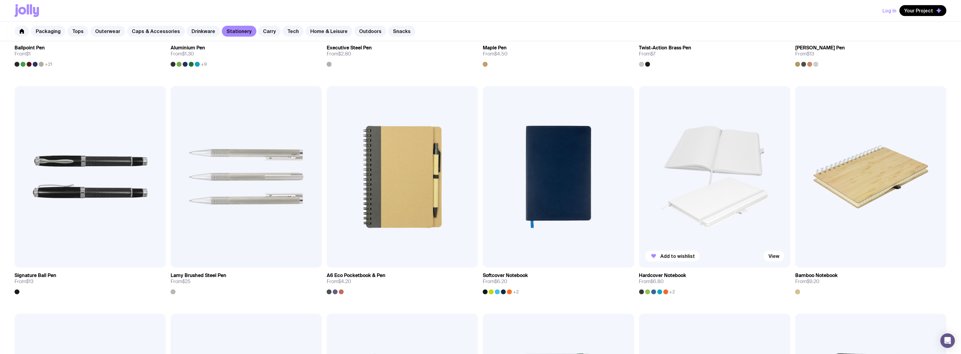
click at [717, 201] on img at bounding box center [714, 177] width 151 height 182
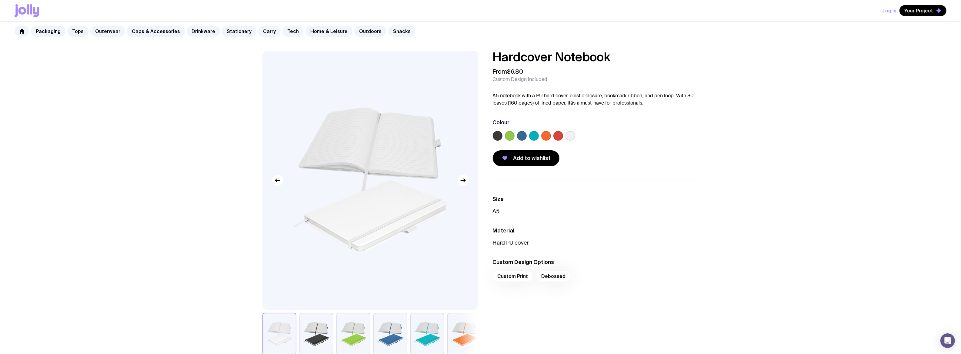
click at [573, 138] on label at bounding box center [571, 136] width 10 height 10
click at [0, 0] on input "radio" at bounding box center [0, 0] width 0 height 0
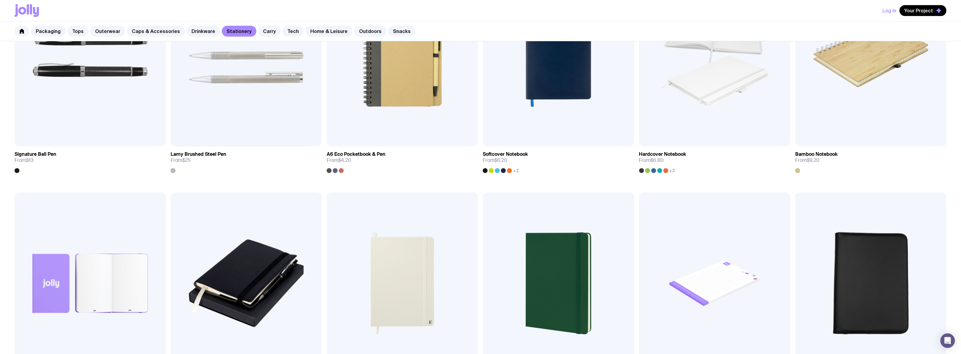
scroll to position [512, 0]
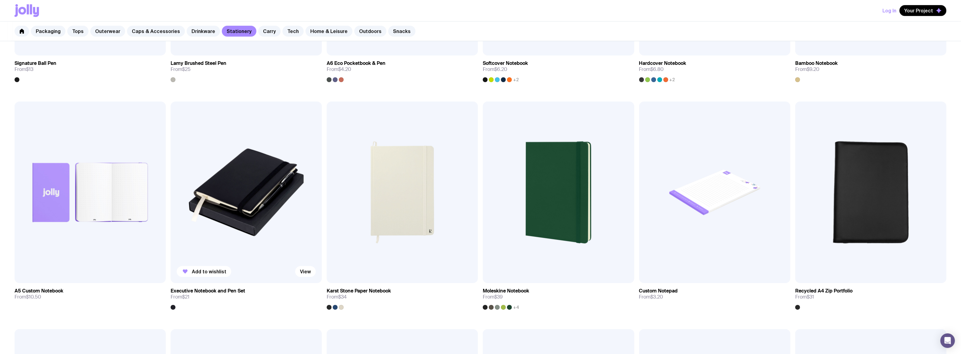
click at [251, 213] on img at bounding box center [246, 193] width 151 height 182
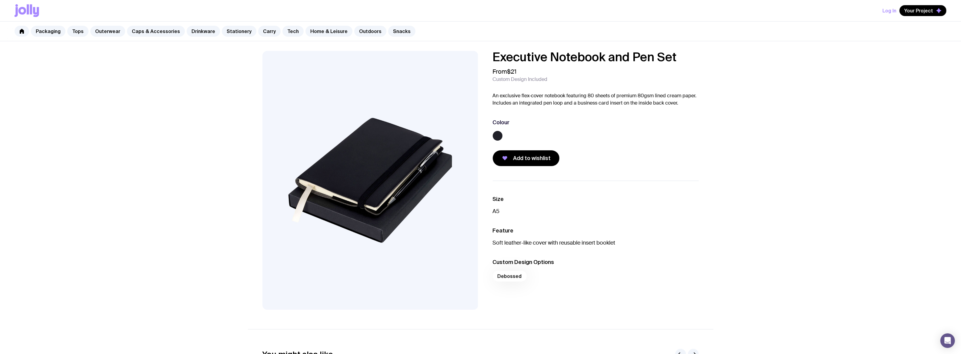
click at [388, 178] on img at bounding box center [370, 180] width 216 height 259
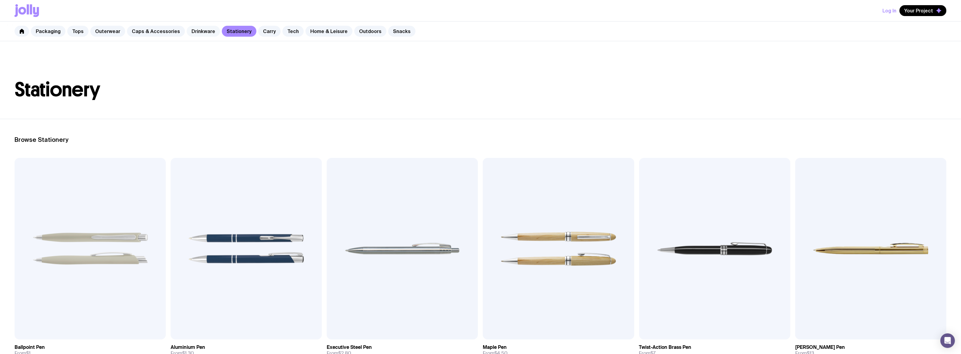
click at [193, 33] on link "Drinkware" at bounding box center [203, 31] width 33 height 11
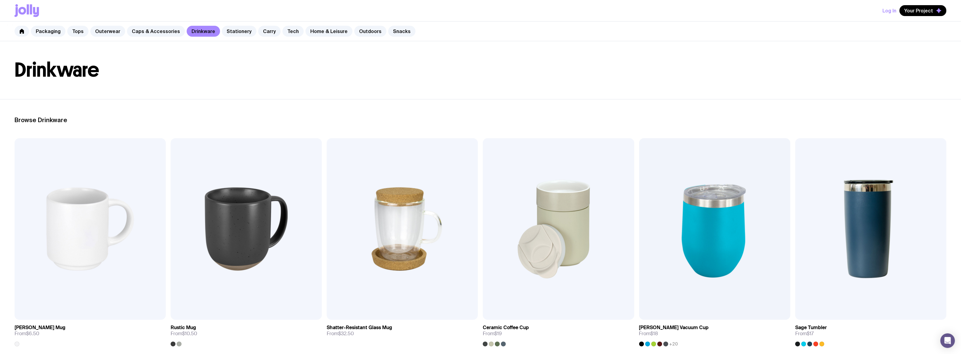
scroll to position [10, 0]
